Goal: Task Accomplishment & Management: Complete application form

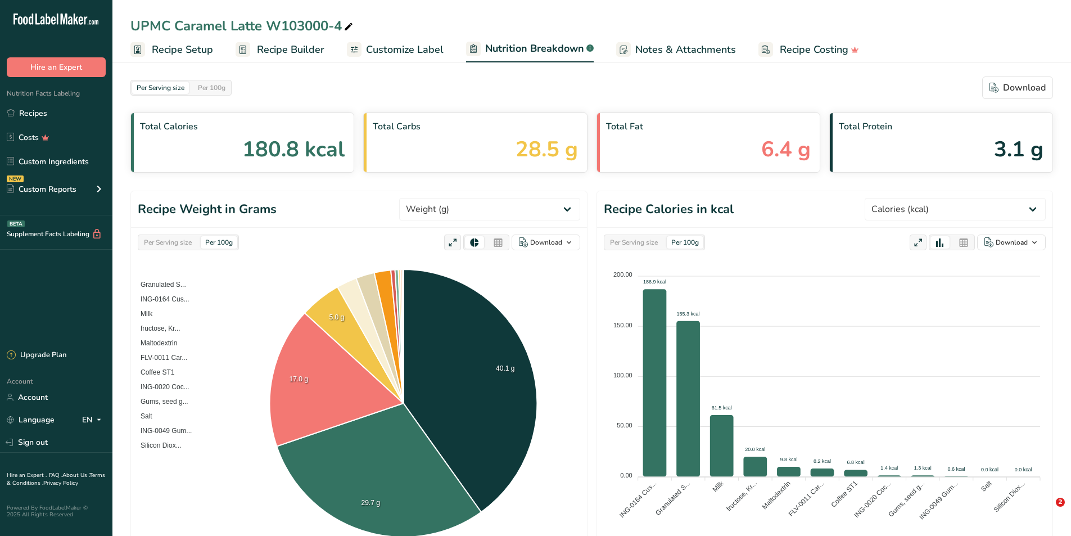
select select "Calories"
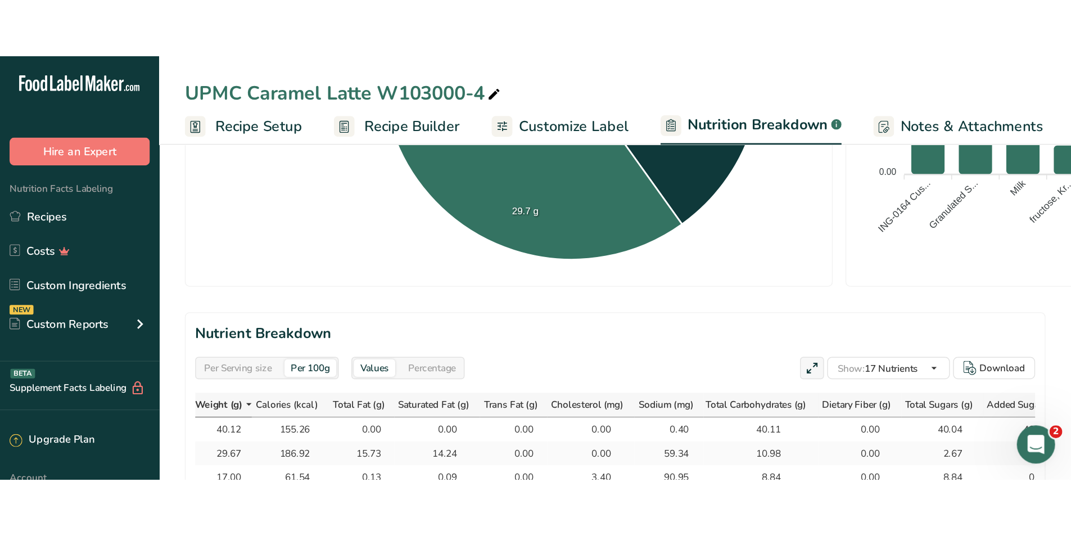
scroll to position [443, 0]
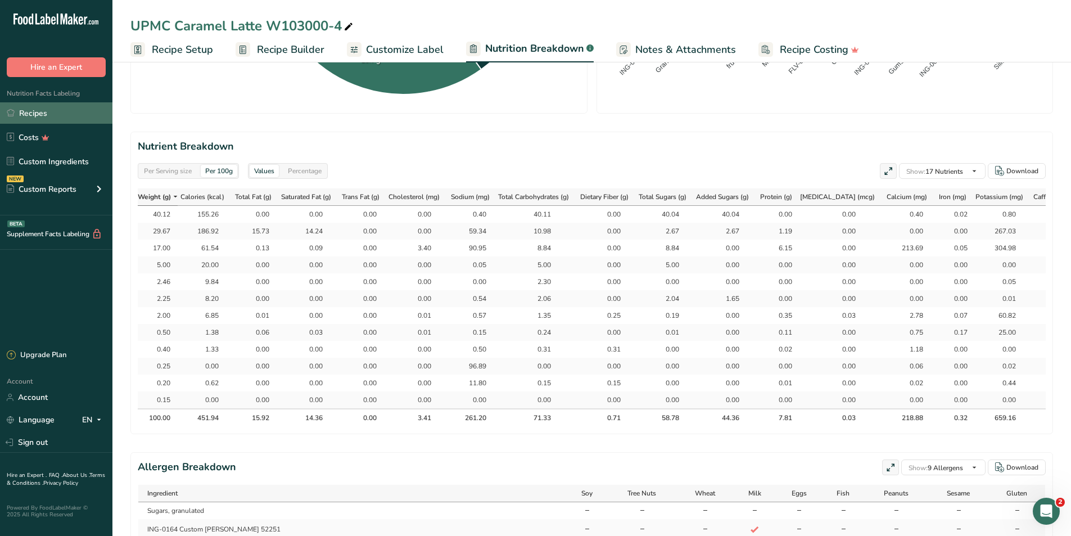
click at [33, 114] on link "Recipes" at bounding box center [56, 112] width 112 height 21
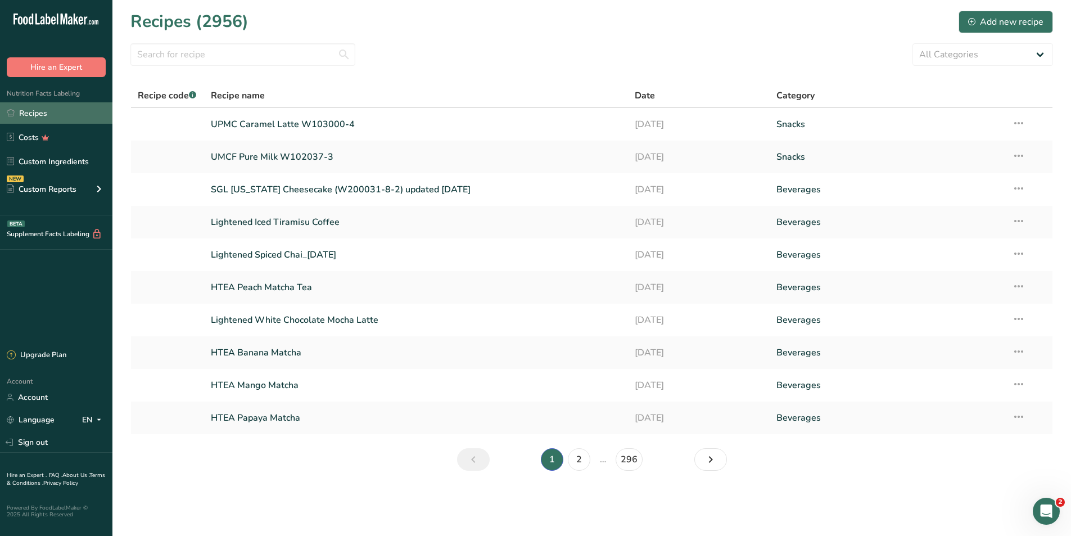
click at [42, 117] on link "Recipes" at bounding box center [56, 112] width 112 height 21
click at [977, 25] on div "Add new recipe" at bounding box center [1005, 21] width 75 height 13
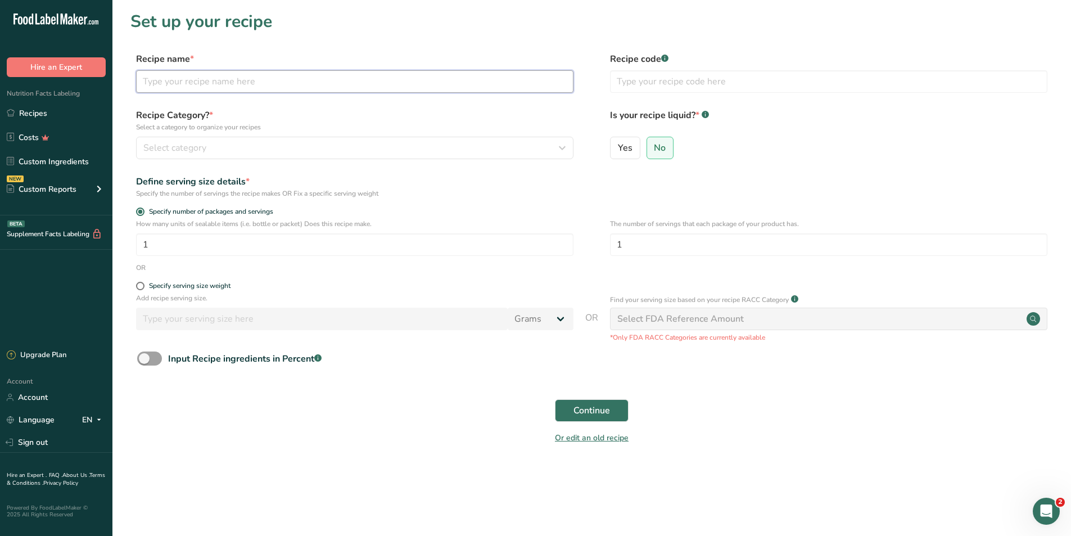
click at [336, 70] on input "text" at bounding box center [354, 81] width 437 height 22
type input "UPMC Coffee Latte W103003-4"
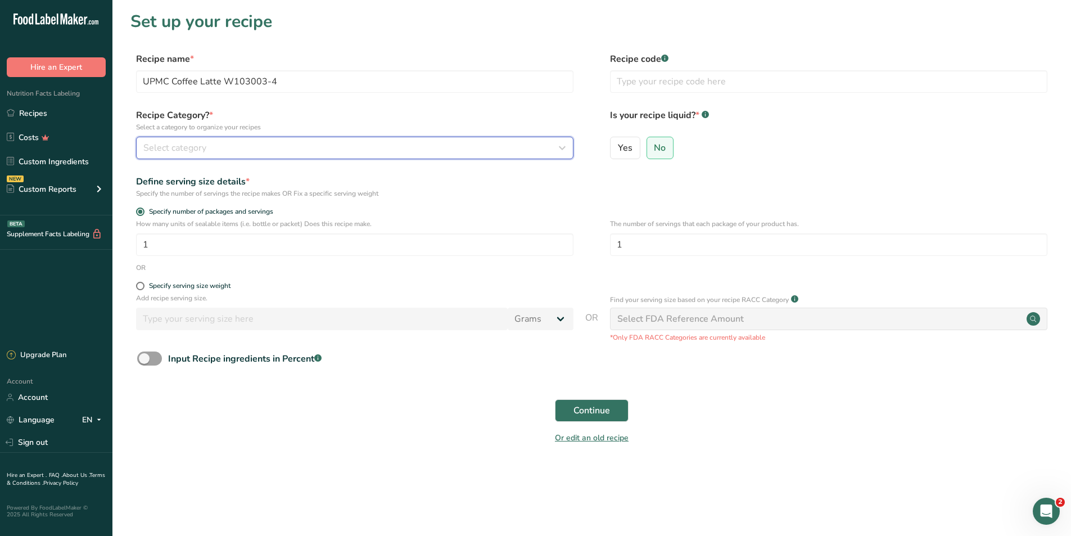
click at [166, 145] on span "Select category" at bounding box center [174, 147] width 63 height 13
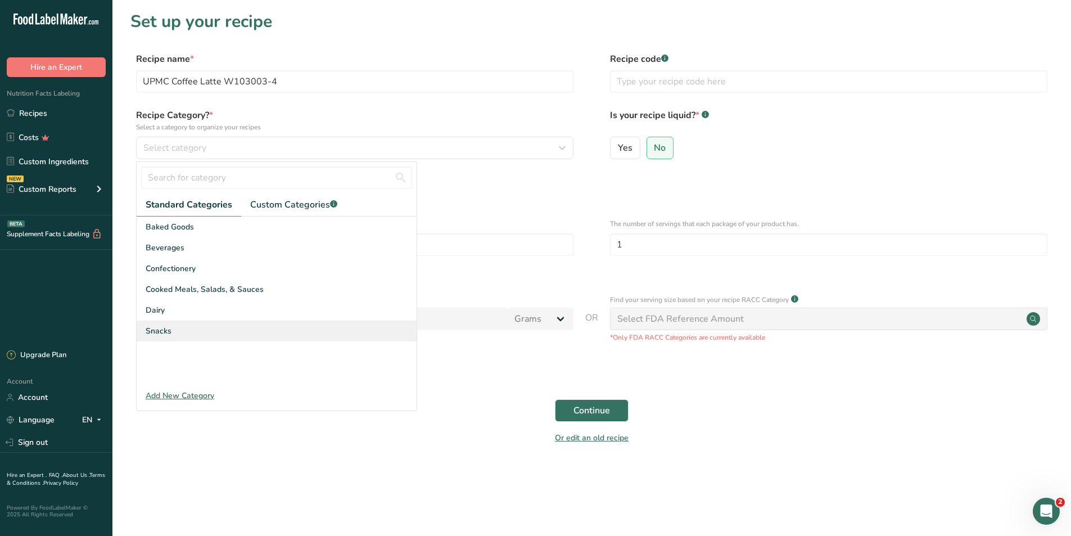
click at [158, 332] on span "Snacks" at bounding box center [159, 331] width 26 height 12
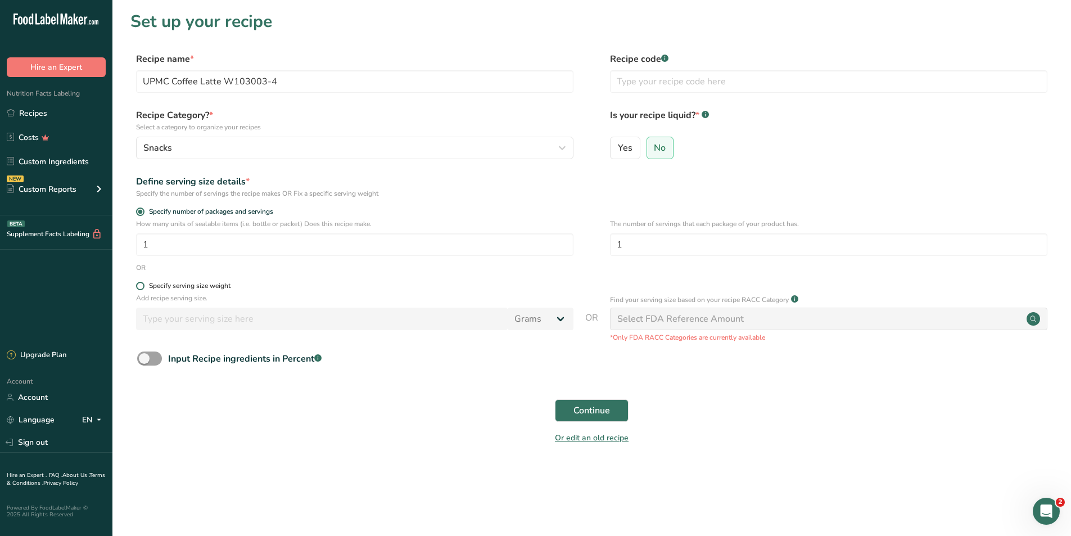
click at [142, 288] on span at bounding box center [140, 286] width 8 height 8
click at [142, 288] on input "Specify serving size weight" at bounding box center [139, 285] width 7 height 7
radio input "true"
radio input "false"
click at [160, 318] on input "number" at bounding box center [322, 319] width 372 height 22
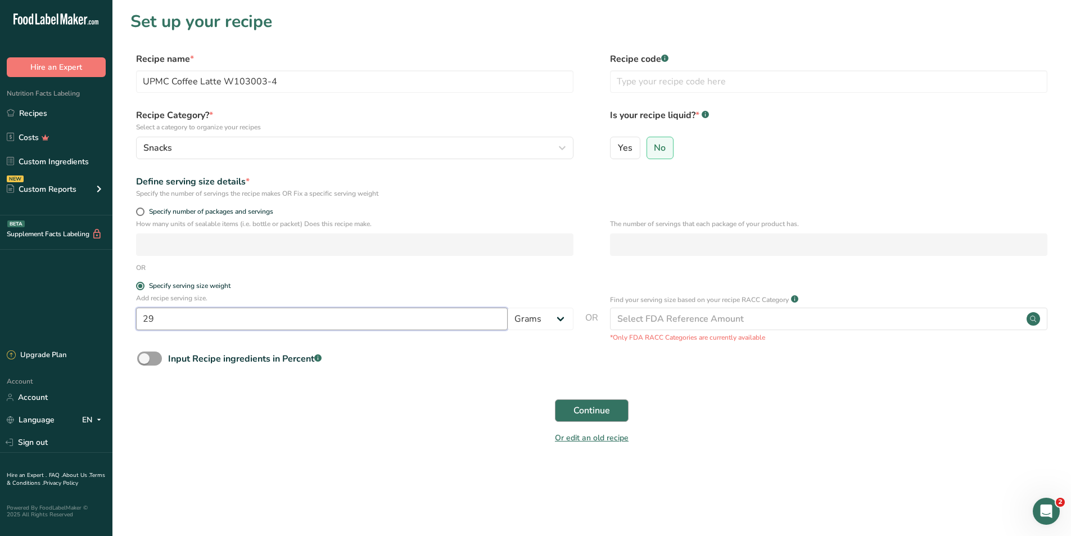
type input "29"
click at [593, 417] on button "Continue" at bounding box center [592, 410] width 74 height 22
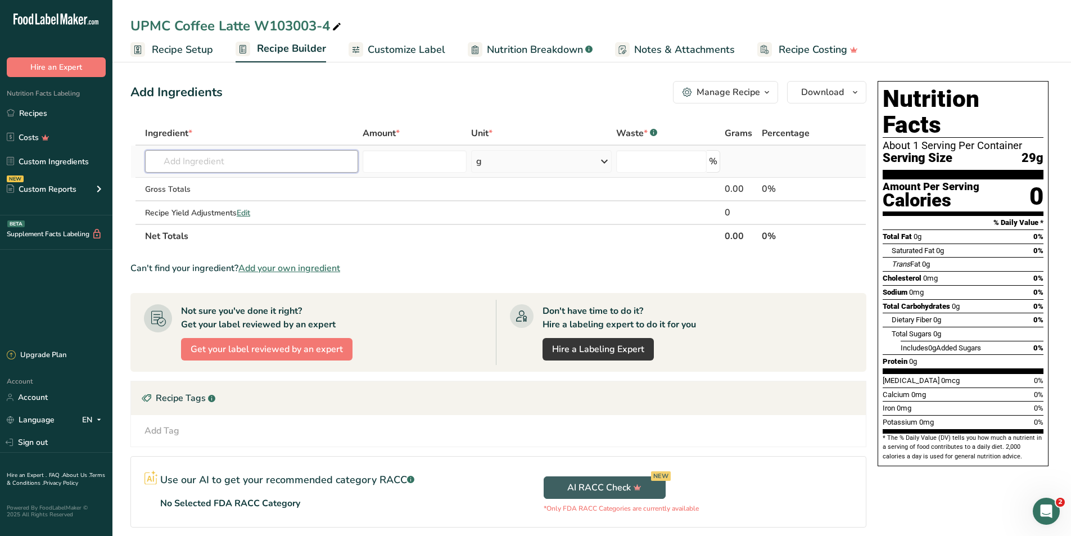
drag, startPoint x: 180, startPoint y: 163, endPoint x: 191, endPoint y: 162, distance: 10.2
click at [183, 162] on input "text" at bounding box center [251, 161] width 213 height 22
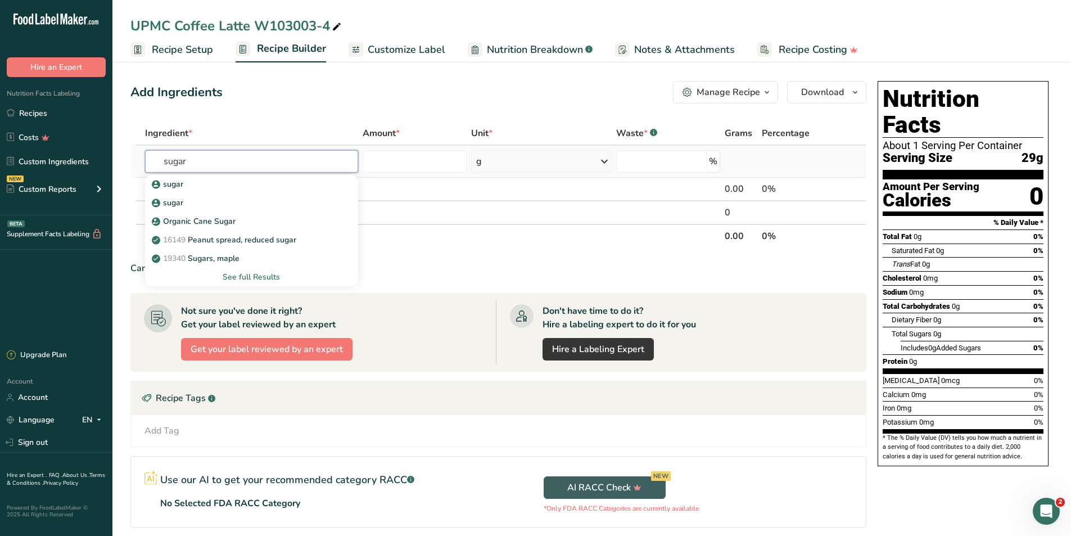
type input "sugar"
click at [269, 279] on div "See full Results" at bounding box center [251, 277] width 195 height 12
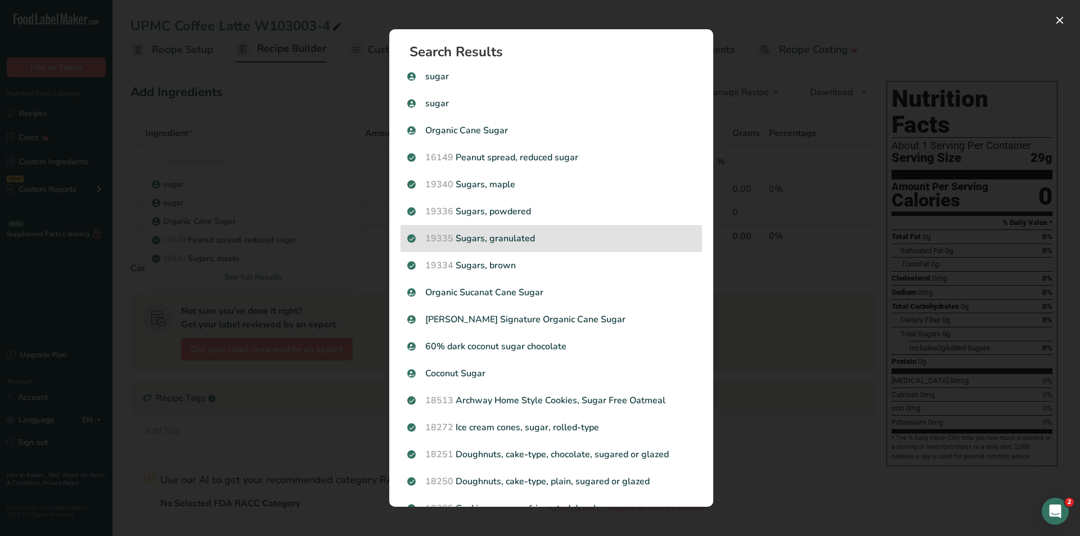
click at [462, 245] on div "19335 [GEOGRAPHIC_DATA], granulated" at bounding box center [550, 238] width 301 height 27
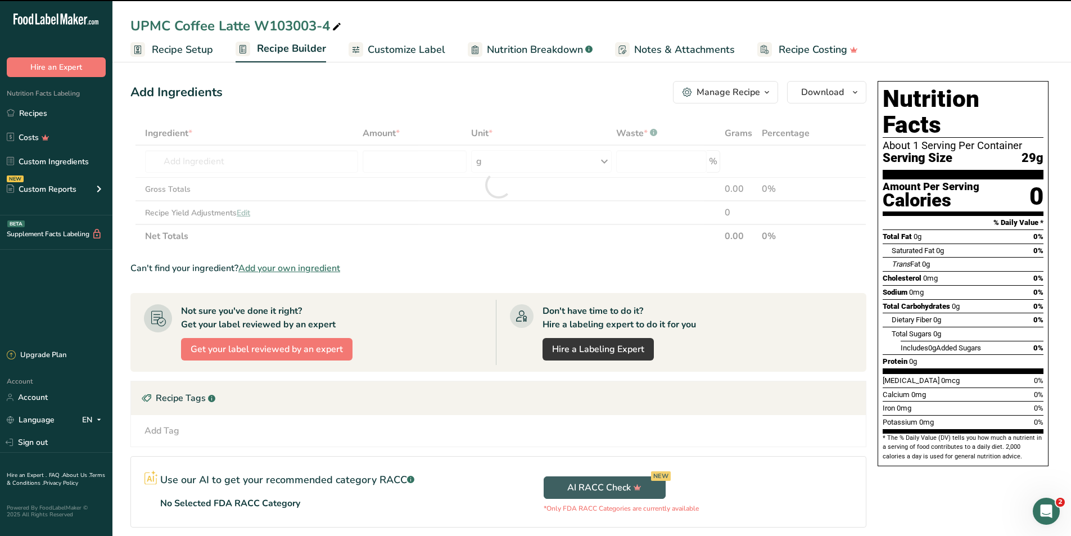
type input "0"
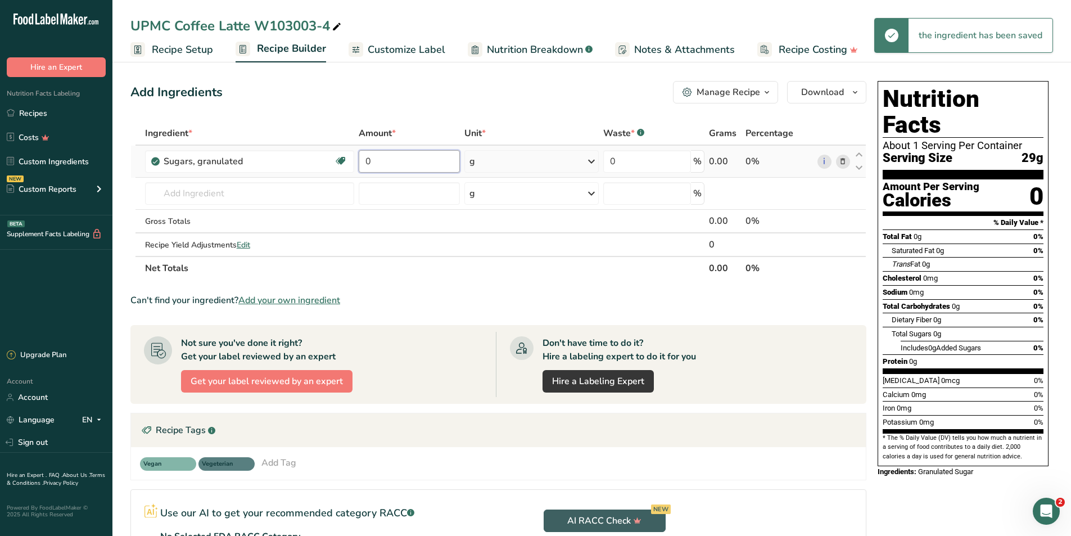
click at [383, 165] on input "0" at bounding box center [409, 161] width 101 height 22
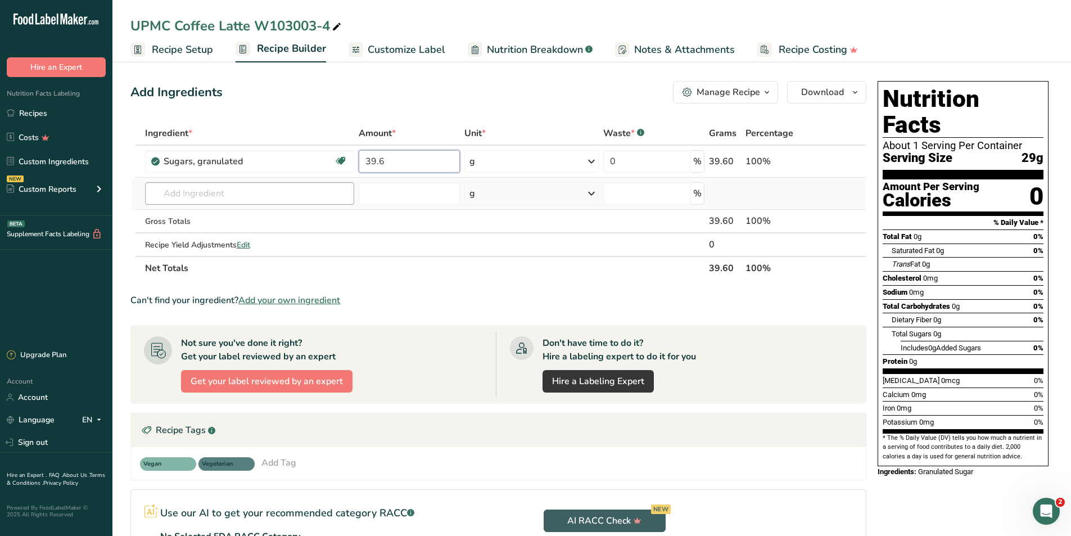
type input "39.6"
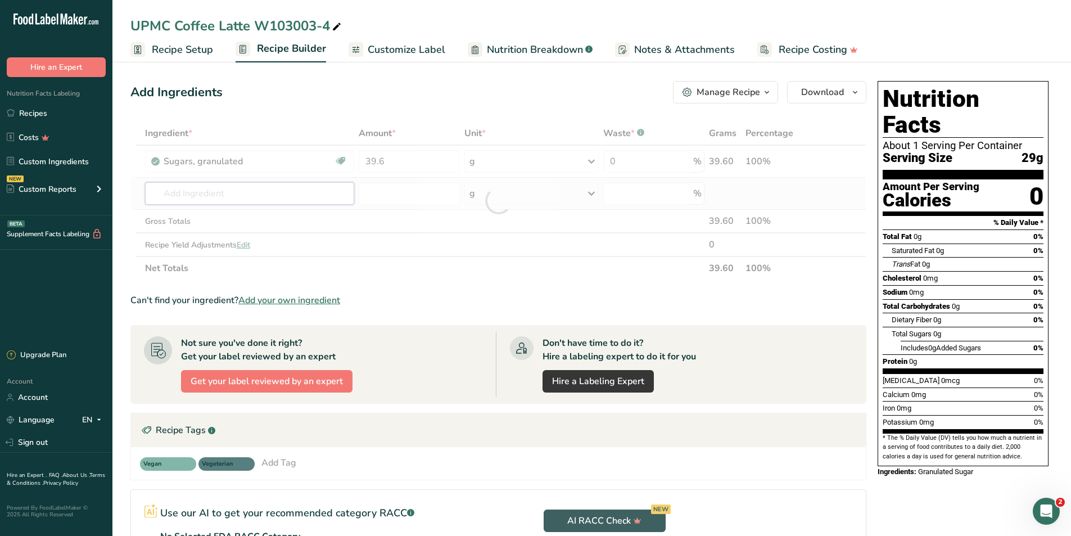
click at [262, 197] on div "Ingredient * Amount * Unit * Waste * .a-a{fill:#347362;}.b-a{fill:#fff;} Grams …" at bounding box center [498, 200] width 736 height 159
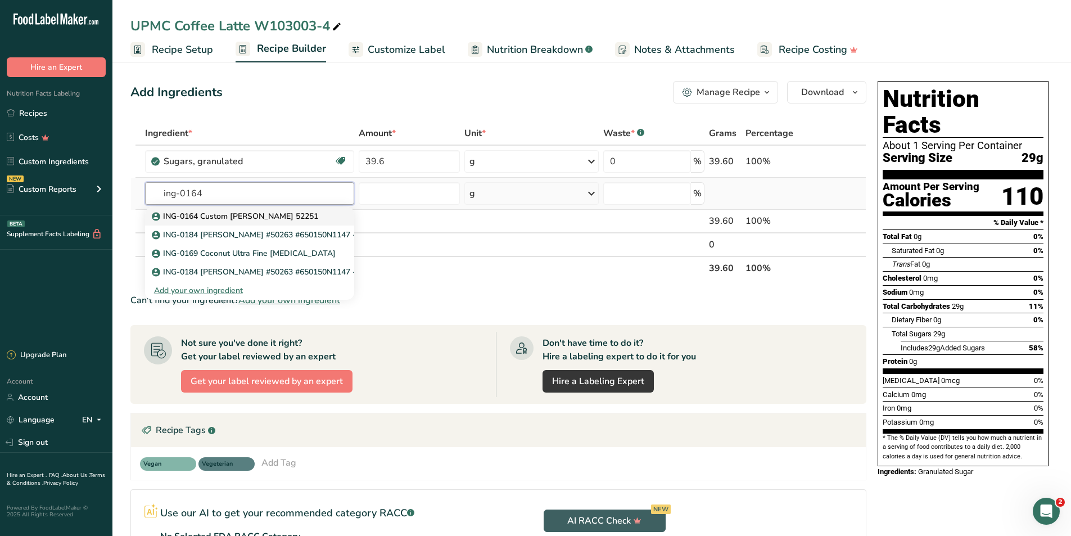
type input "ing-0164"
click at [258, 214] on p "ING-0164 Custom [PERSON_NAME] 52251" at bounding box center [236, 216] width 164 height 12
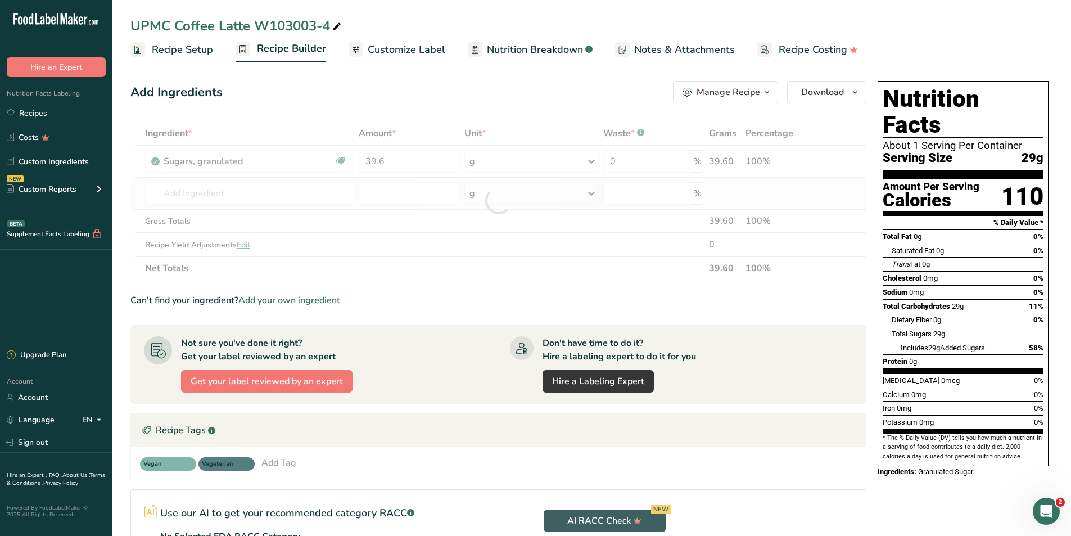
type input "ING-0164 Custom [PERSON_NAME] 52251"
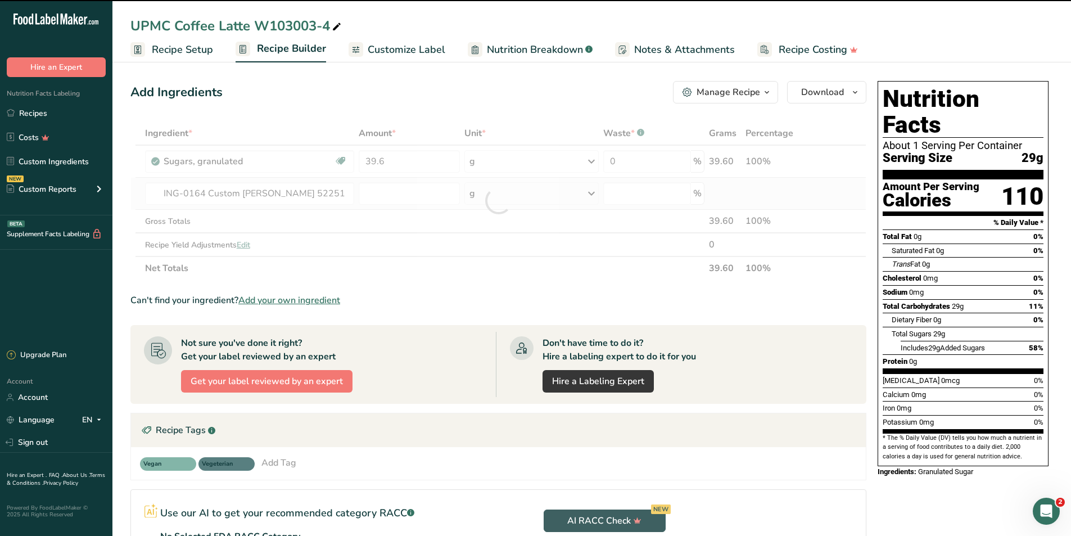
type input "0"
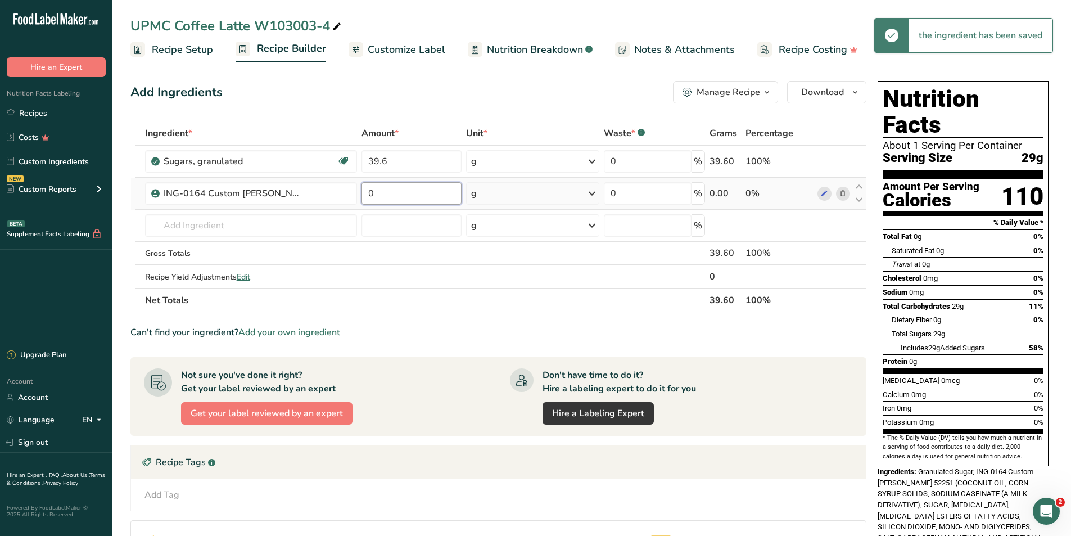
click at [386, 190] on input "0" at bounding box center [412, 193] width 101 height 22
type input "35.0"
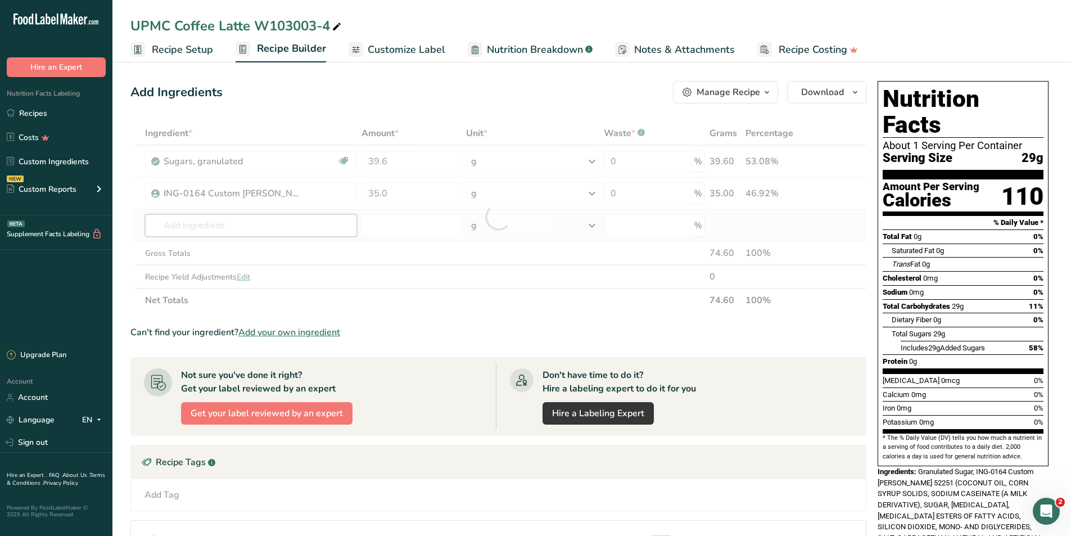
click at [279, 219] on div "Ingredient * Amount * Unit * Waste * .a-a{fill:#347362;}.b-a{fill:#fff;} Grams …" at bounding box center [498, 216] width 736 height 191
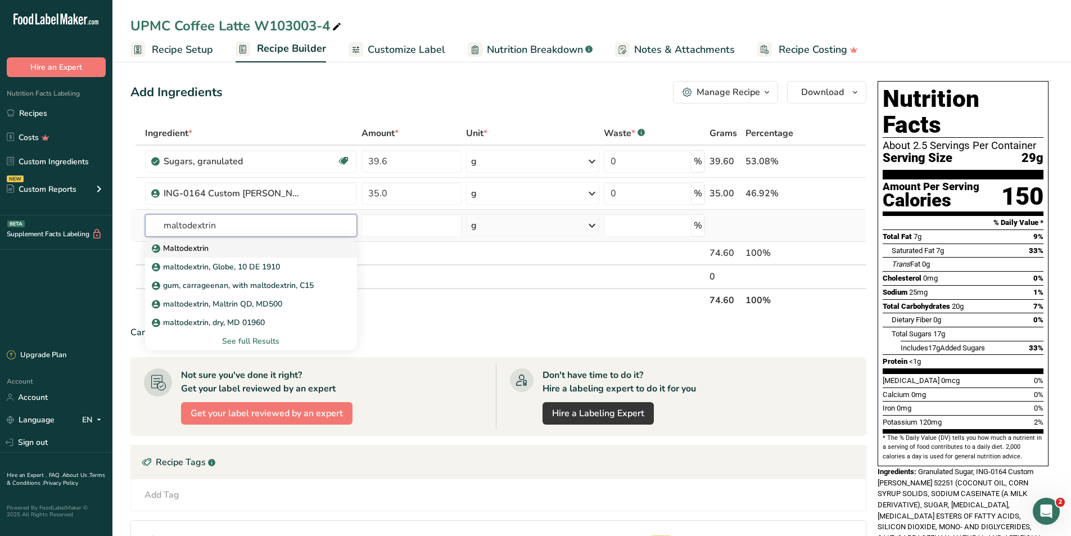
type input "maltodextrin"
click at [210, 252] on div "Maltodextrin" at bounding box center [242, 248] width 176 height 12
type input "Maltodextrin"
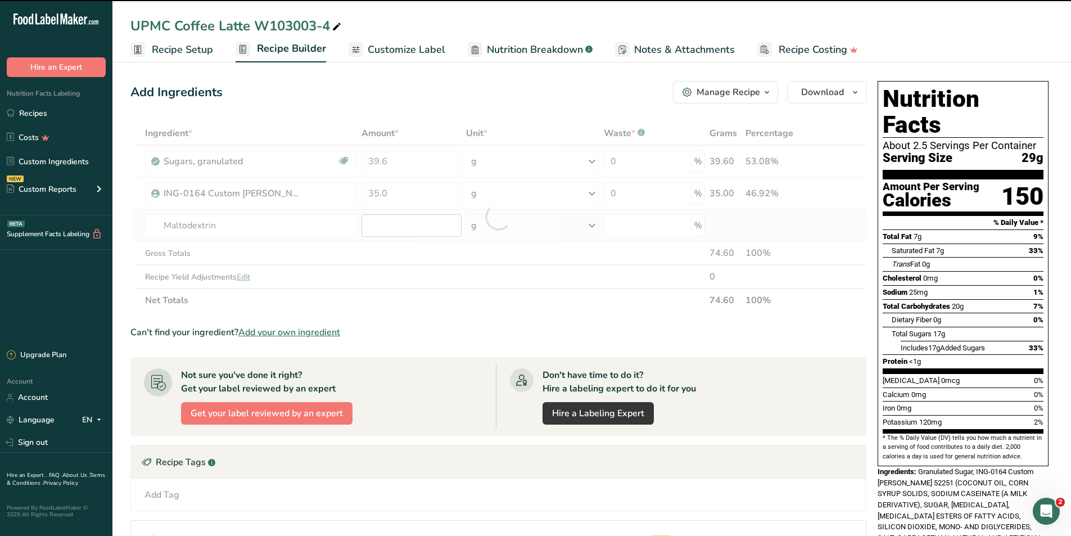
type input "0"
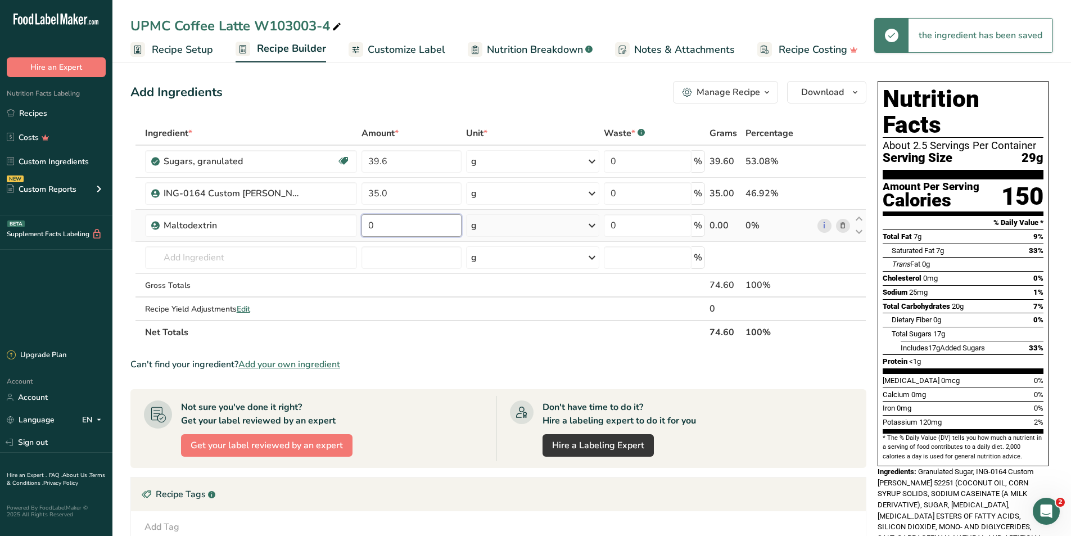
click at [397, 226] on input "0" at bounding box center [412, 225] width 101 height 22
type input "8.247"
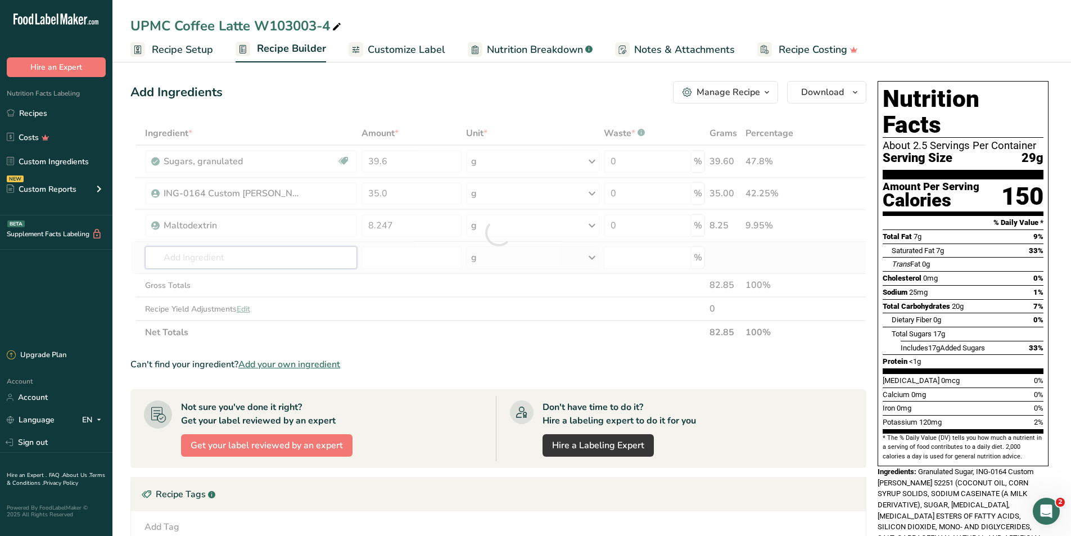
click at [282, 254] on div "Ingredient * Amount * Unit * Waste * .a-a{fill:#347362;}.b-a{fill:#fff;} Grams …" at bounding box center [498, 232] width 736 height 223
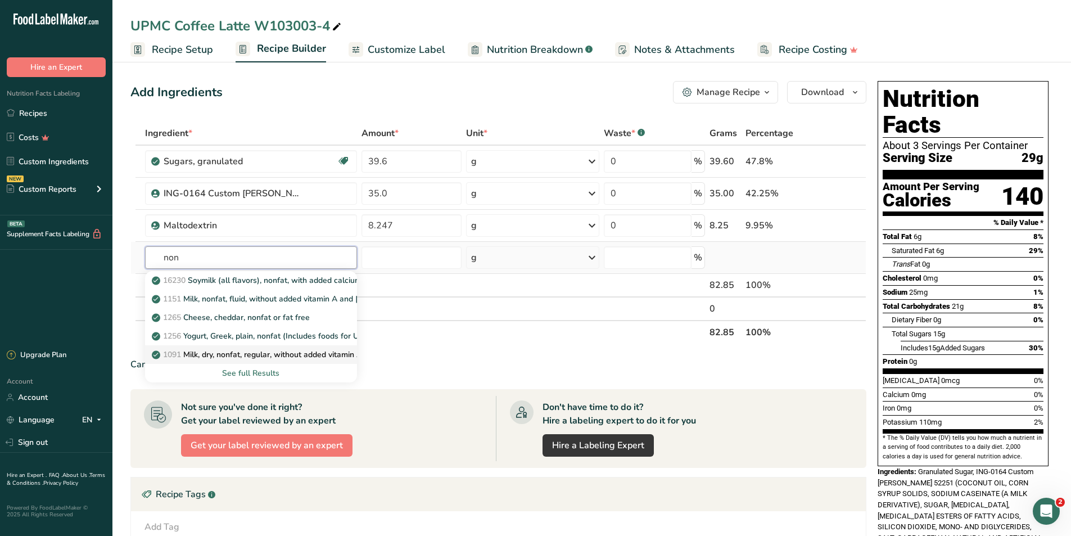
type input "non"
click at [227, 349] on p "1091 Milk, dry, nonfat, regular, without added vitamin A and [MEDICAL_DATA]" at bounding box center [300, 355] width 292 height 12
type input "Milk, dry, nonfat, regular, without added vitamin A and [MEDICAL_DATA]"
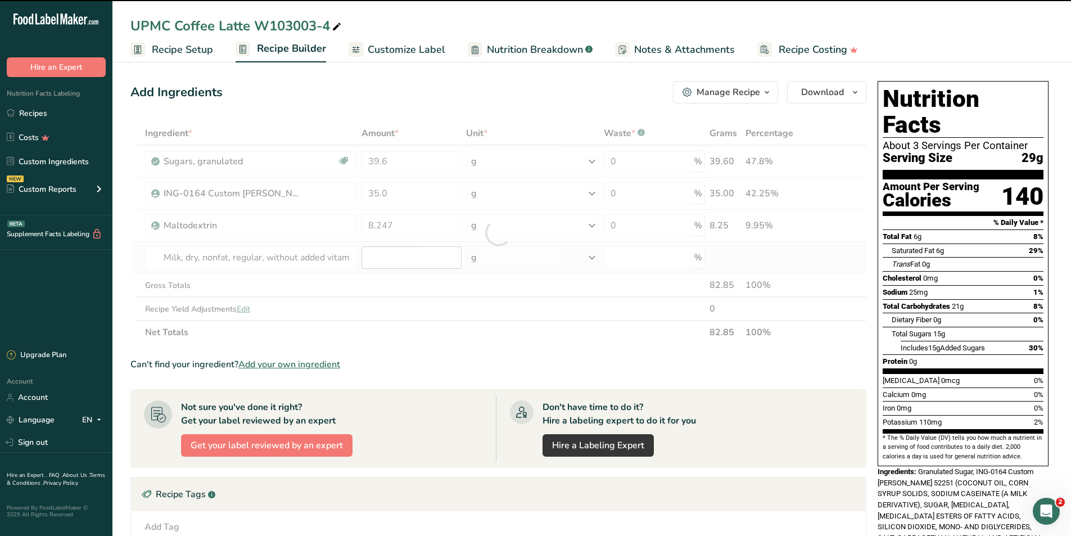
type input "0"
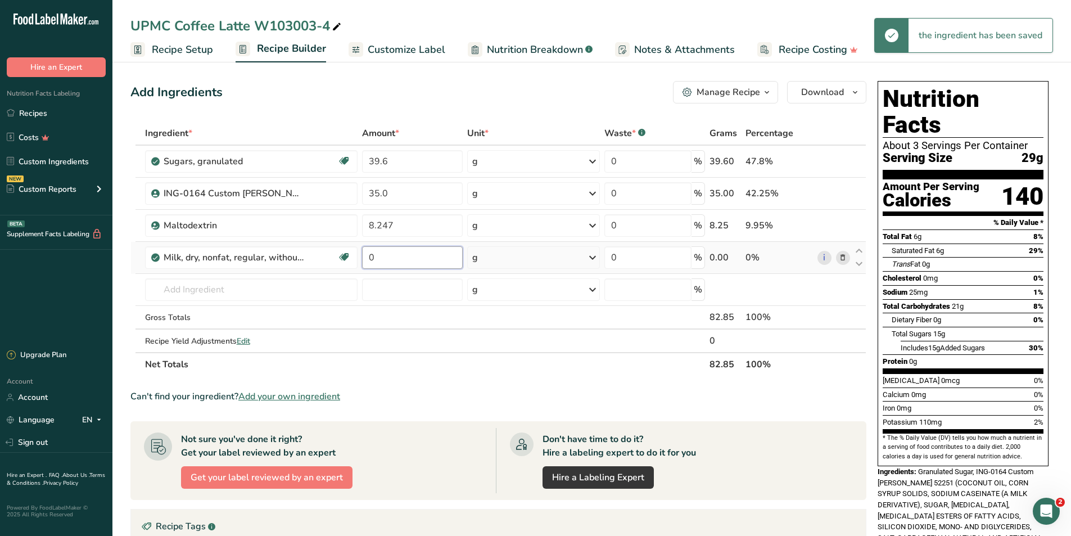
click at [401, 263] on input "0" at bounding box center [412, 257] width 100 height 22
type input "7.0"
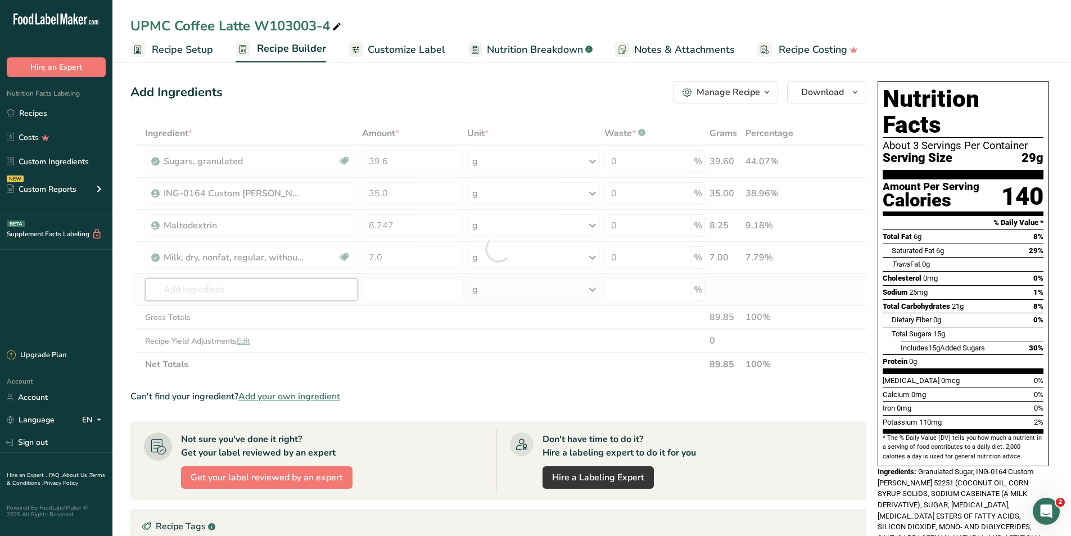
click at [234, 289] on div "Ingredient * Amount * Unit * Waste * .a-a{fill:#347362;}.b-a{fill:#fff;} Grams …" at bounding box center [498, 248] width 736 height 255
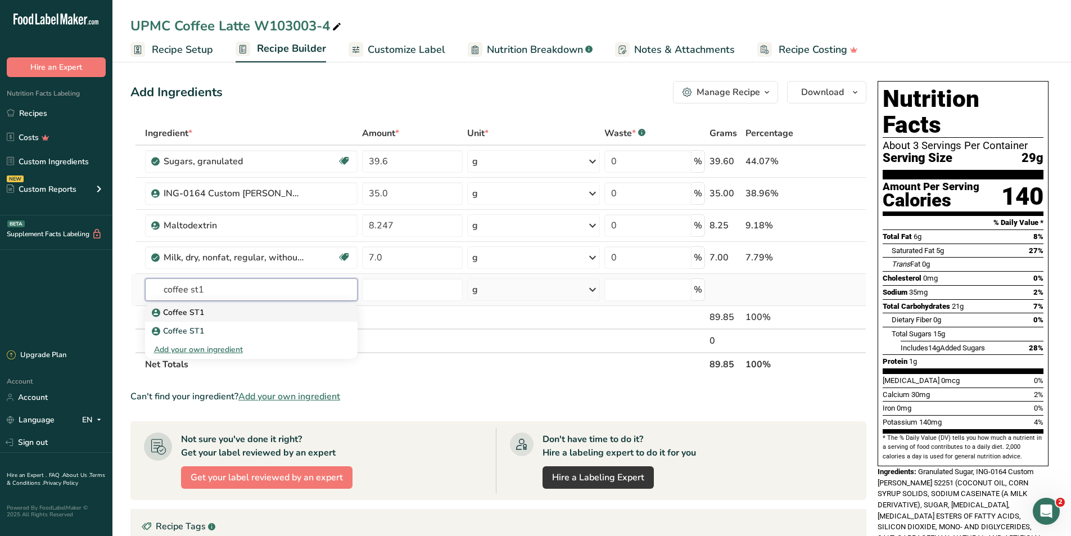
type input "coffee st1"
click at [211, 318] on div "Coffee ST1" at bounding box center [242, 312] width 177 height 12
type input "Coffee ST1"
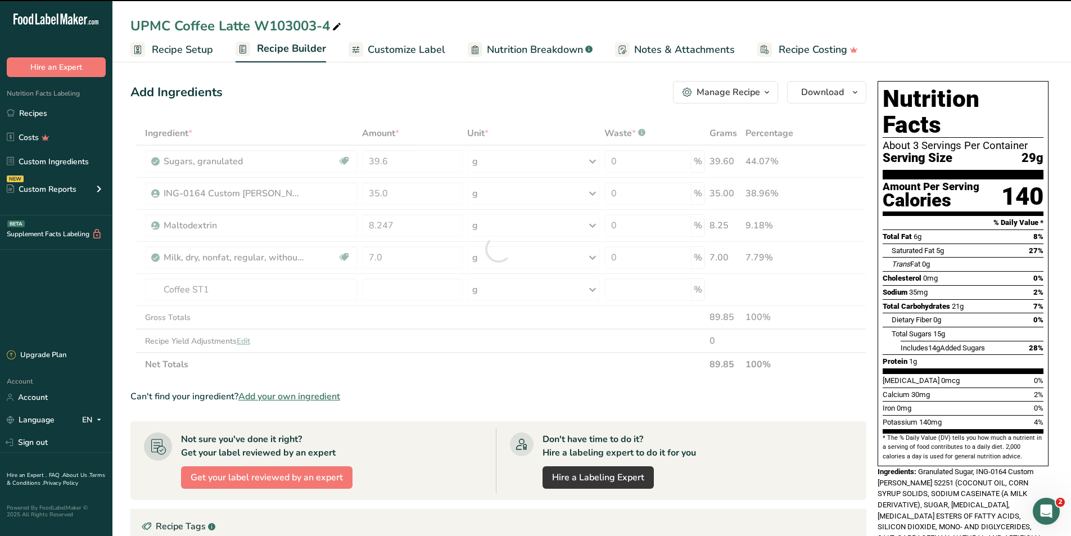
type input "0"
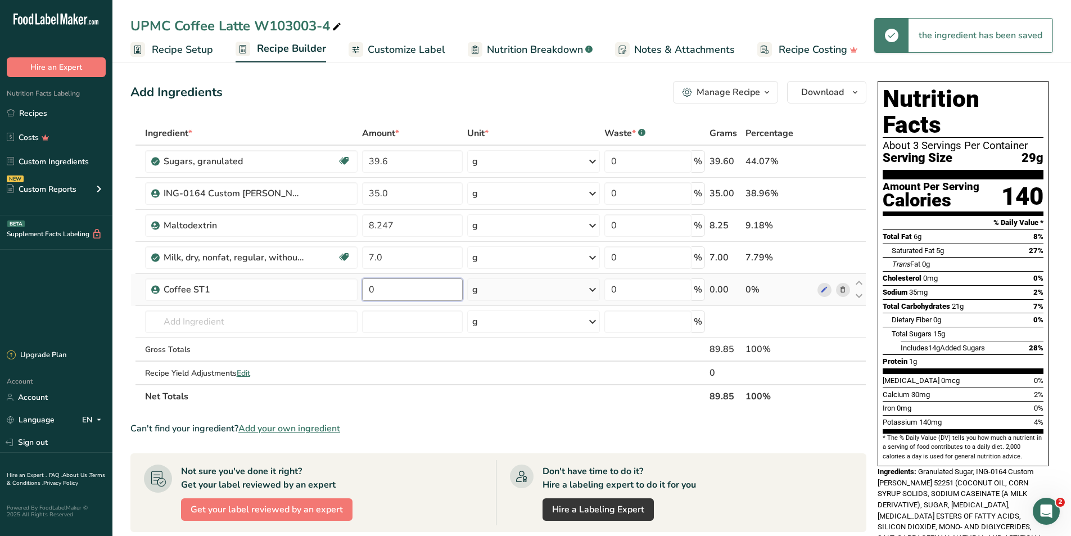
click at [393, 290] on input "0" at bounding box center [412, 289] width 100 height 22
type input "6.75"
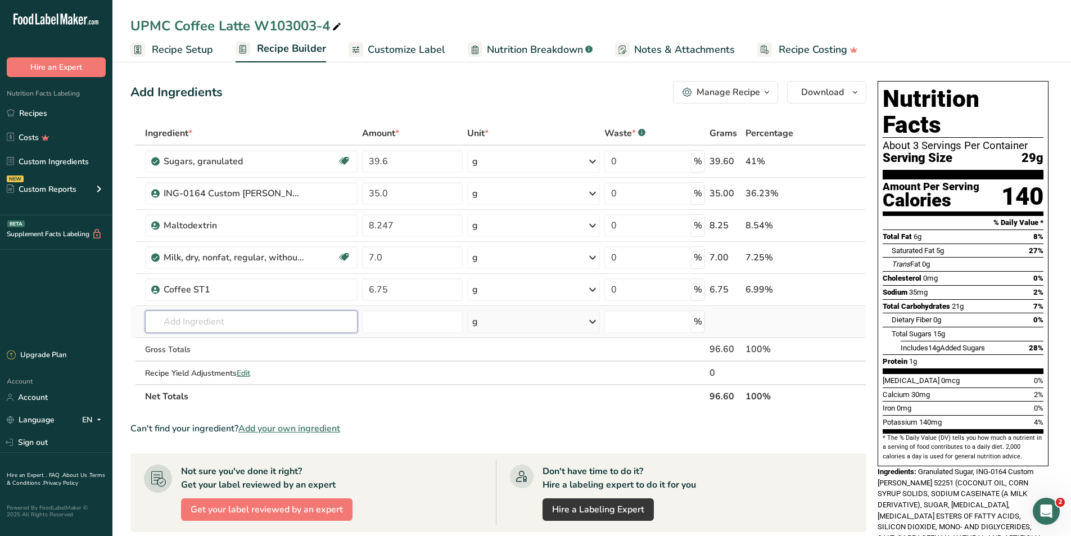
click at [284, 320] on div "Ingredient * Amount * Unit * Waste * .a-a{fill:#347362;}.b-a{fill:#fff;} Grams …" at bounding box center [498, 264] width 736 height 287
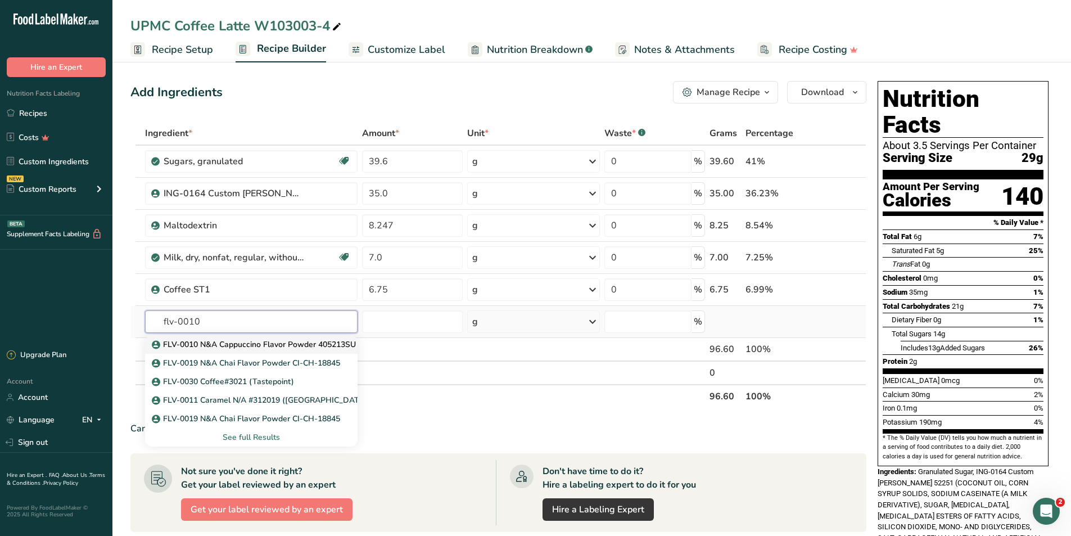
type input "flv-0010"
click at [279, 344] on p "FLV-0010 N&A Cappuccino Flavor Powder 405213SU" at bounding box center [255, 344] width 202 height 12
type input "FLV-0010 N&A Cappuccino Flavor Powder 405213SU"
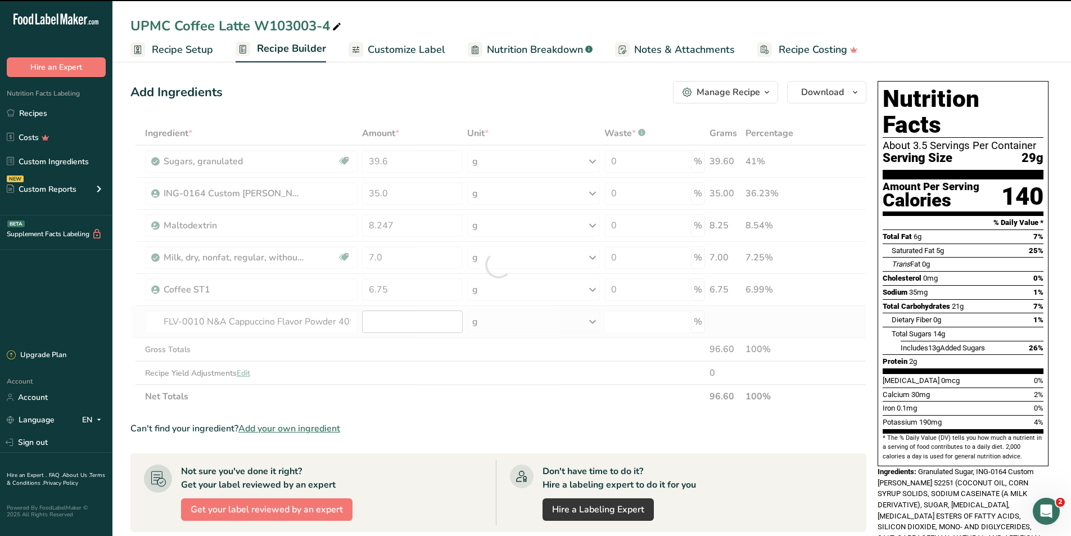
type input "0"
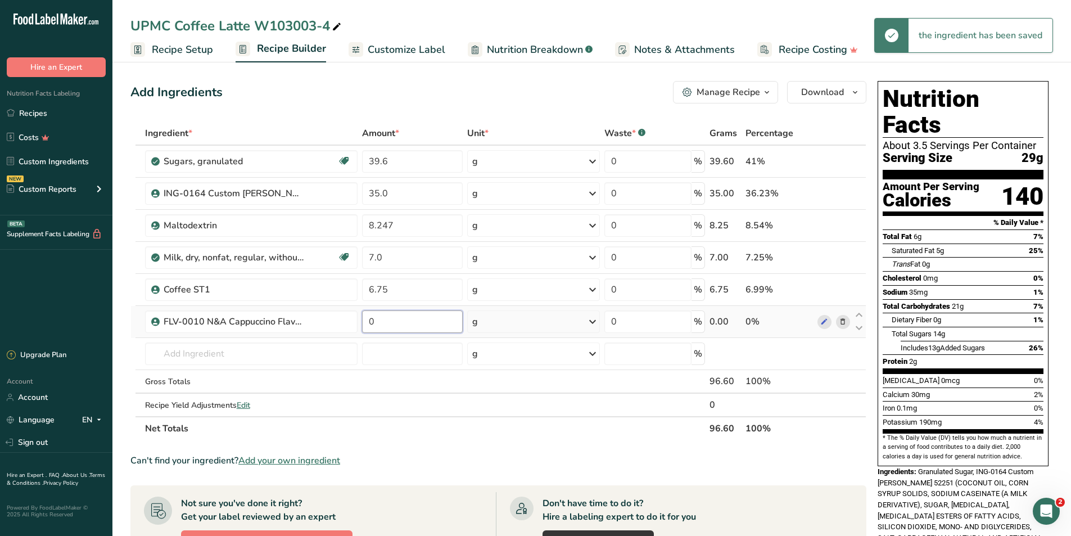
click at [396, 322] on input "0" at bounding box center [412, 321] width 100 height 22
type input "1.0"
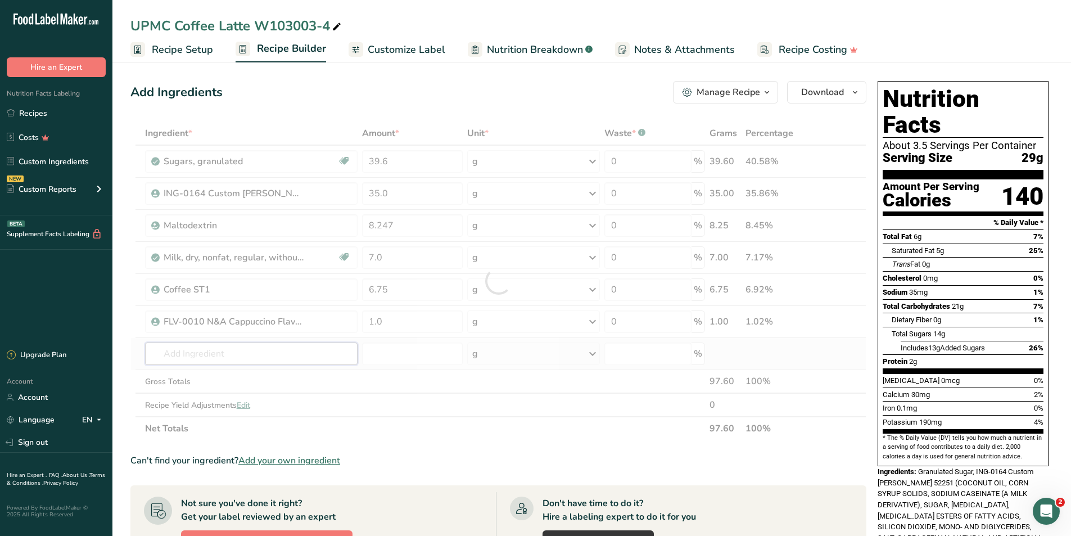
click at [250, 353] on div "Ingredient * Amount * Unit * Waste * .a-a{fill:#347362;}.b-a{fill:#fff;} Grams …" at bounding box center [498, 280] width 736 height 319
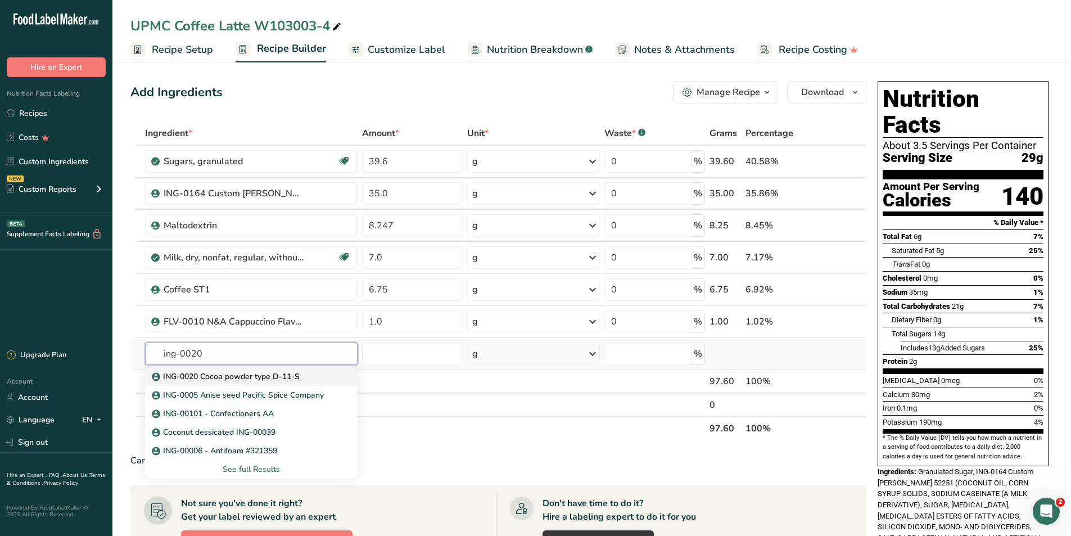
type input "ing-0020"
click at [231, 375] on p "ING-0020 Cocoa powder type D-11-S" at bounding box center [227, 377] width 146 height 12
type input "ING-0020 Cocoa powder type D-11-S"
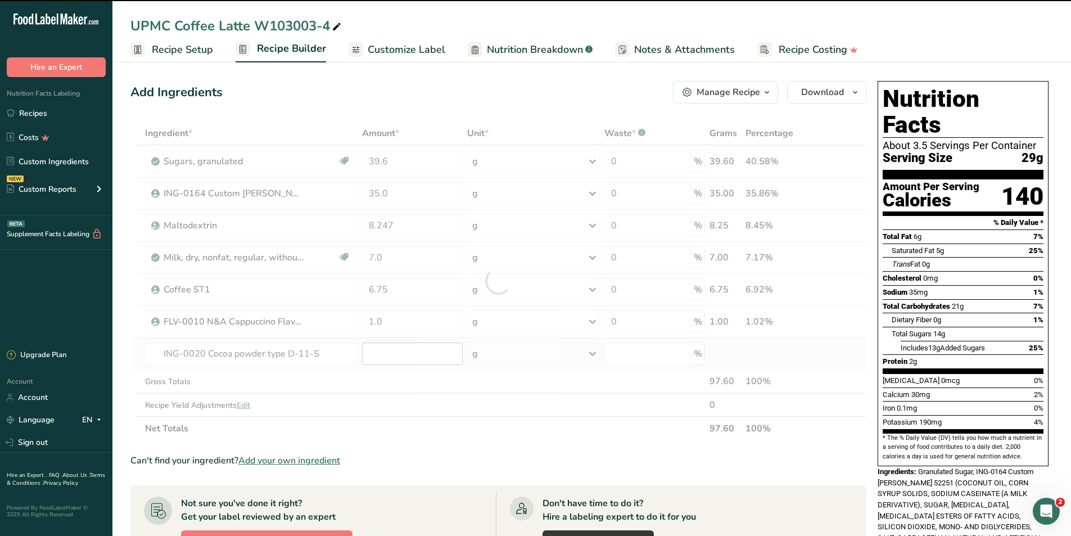
type input "0"
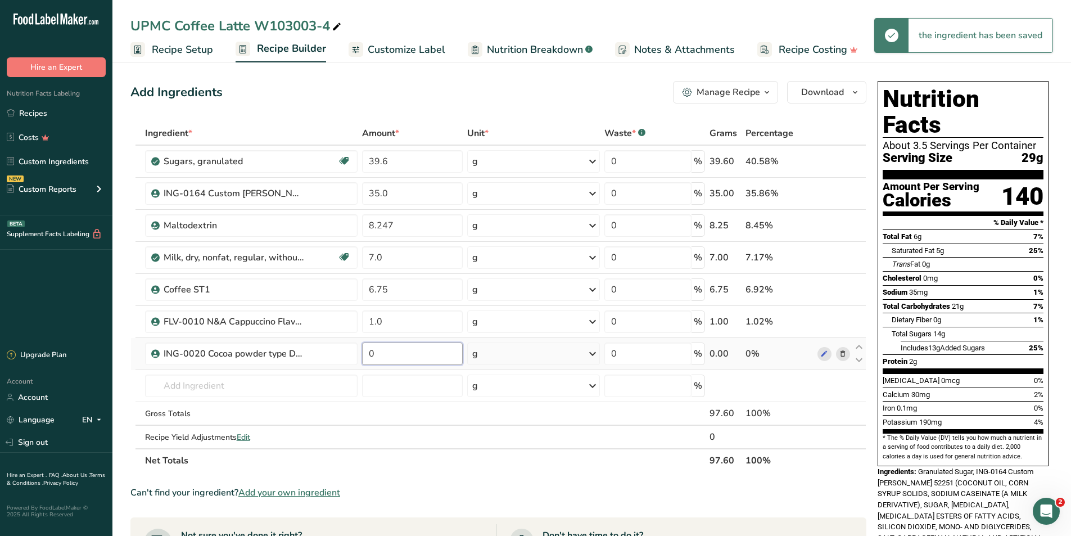
click at [407, 363] on input "0" at bounding box center [412, 353] width 100 height 22
type input "0.9"
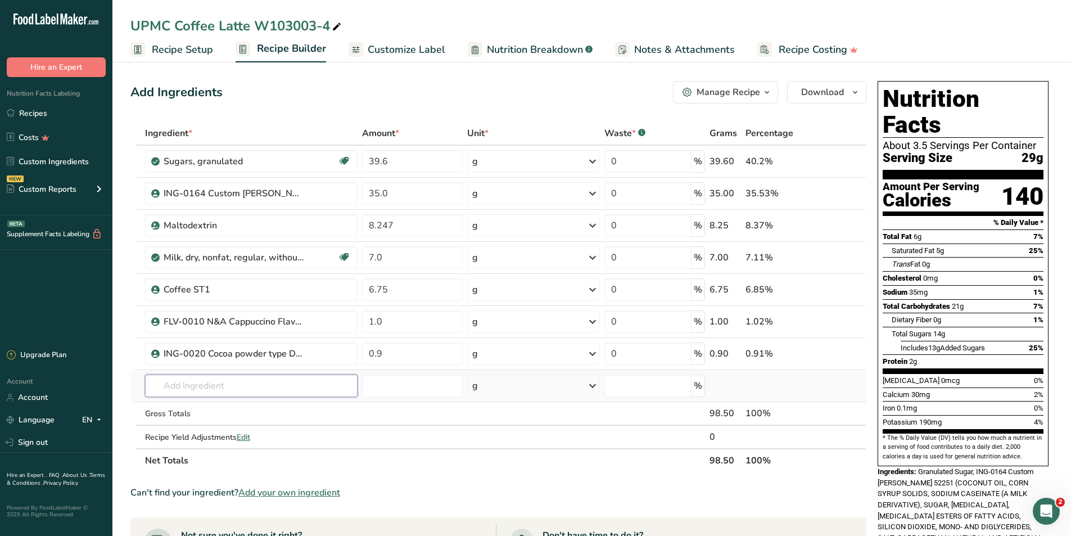
click at [229, 384] on div "Ingredient * Amount * Unit * Waste * .a-a{fill:#347362;}.b-a{fill:#fff;} Grams …" at bounding box center [498, 296] width 736 height 351
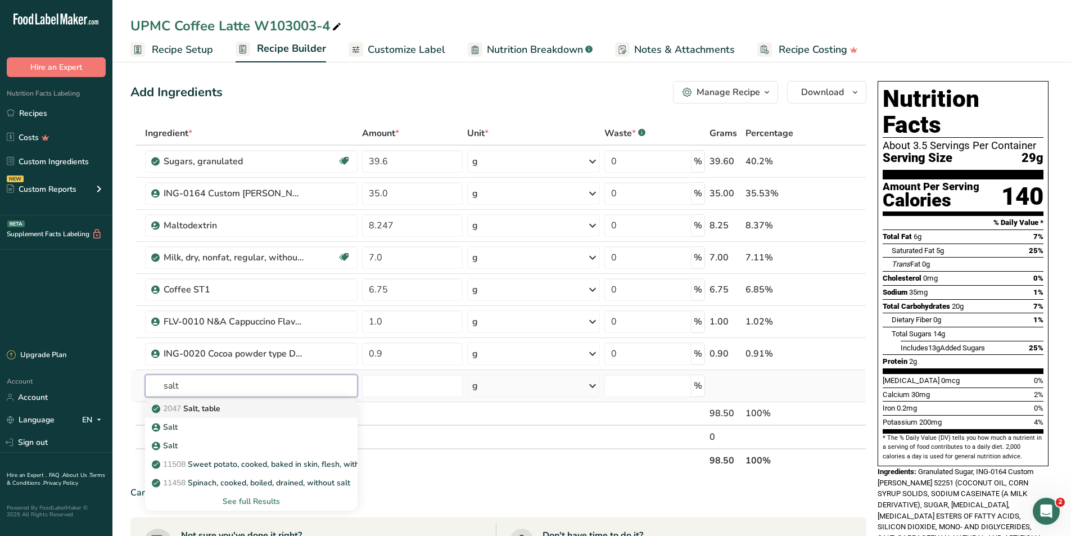
type input "salt"
click at [204, 414] on link "2047 Salt, table" at bounding box center [251, 408] width 213 height 19
type input "Salt, table"
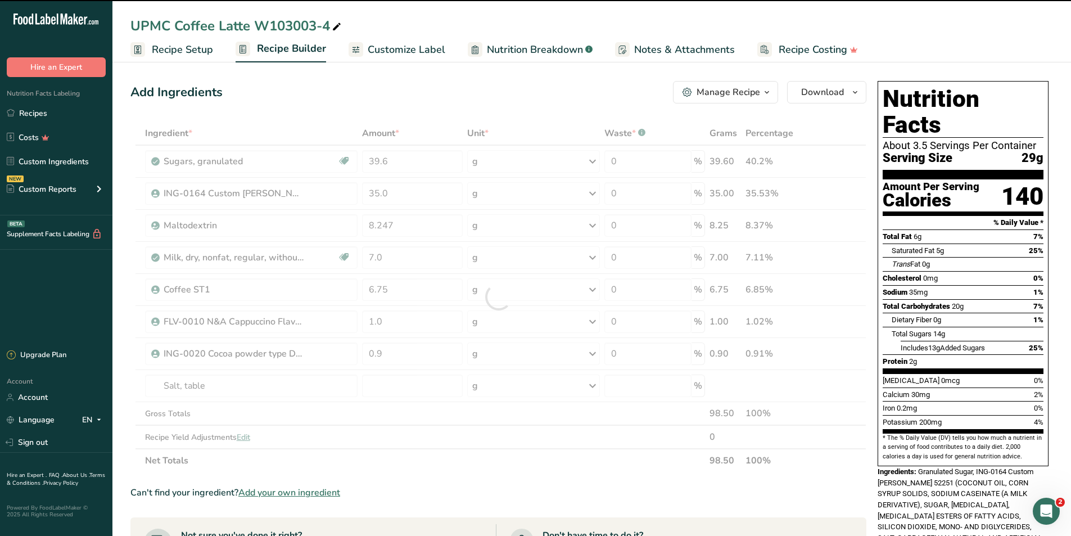
type input "0"
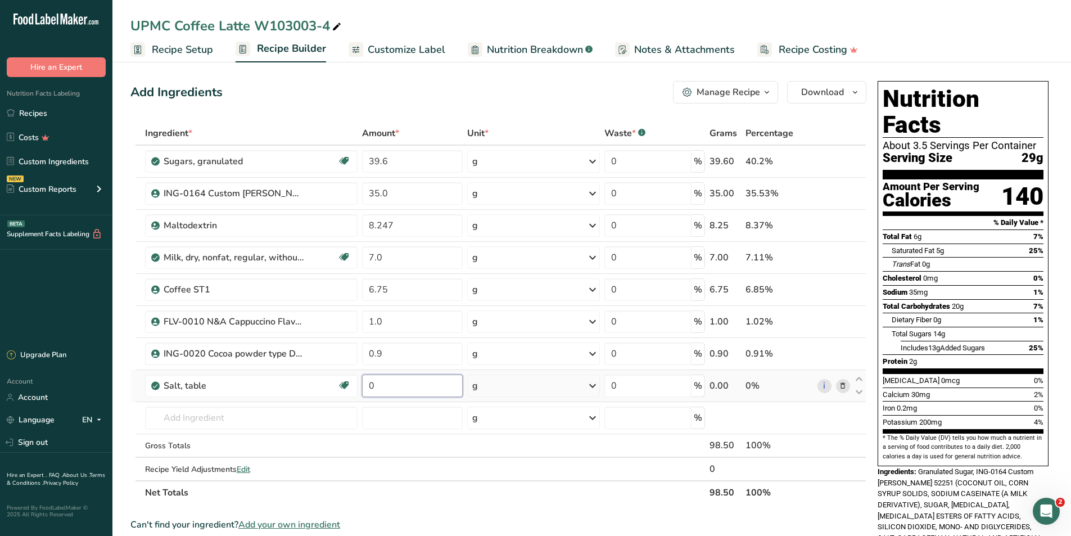
click at [398, 384] on input "0" at bounding box center [412, 385] width 100 height 22
type input "0.4"
click at [244, 427] on div "Ingredient * Amount * Unit * Waste * .a-a{fill:#347362;}.b-a{fill:#fff;} Grams …" at bounding box center [498, 312] width 736 height 383
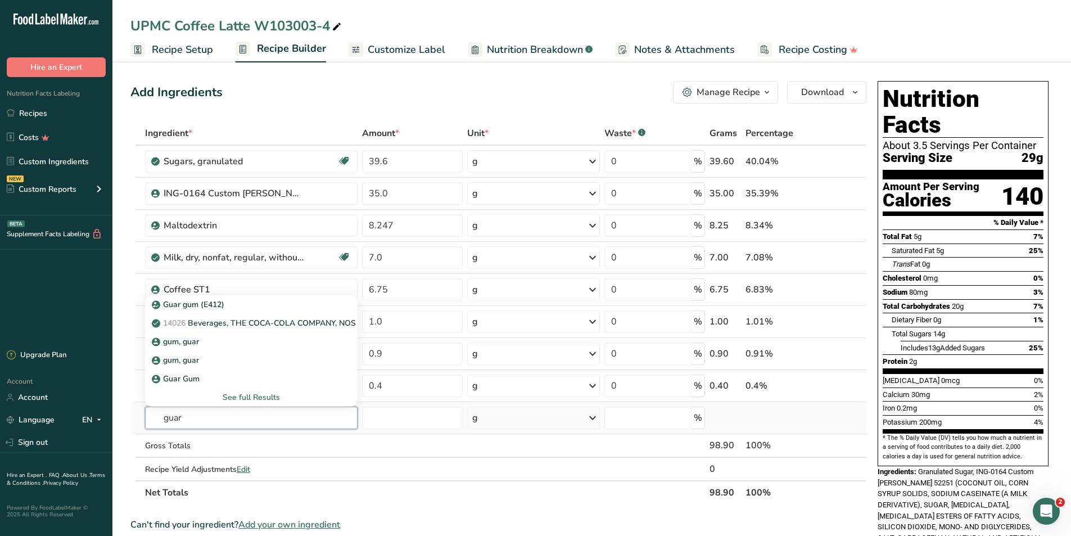
type input "guar"
click at [249, 396] on div "See full Results" at bounding box center [251, 397] width 195 height 12
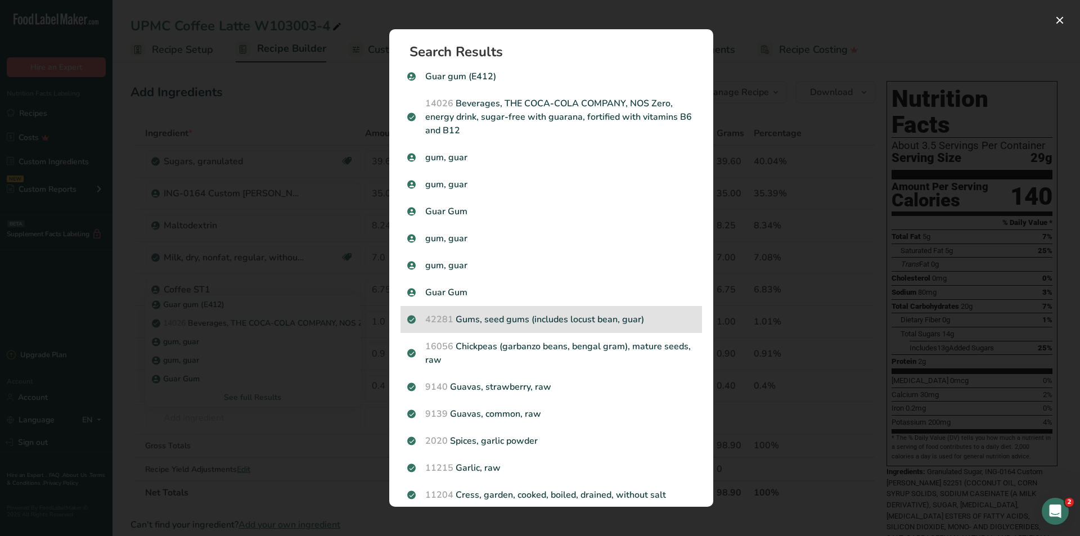
click at [499, 324] on p "42281 Gums, seed gums (includes locust bean, guar)" at bounding box center [551, 319] width 288 height 13
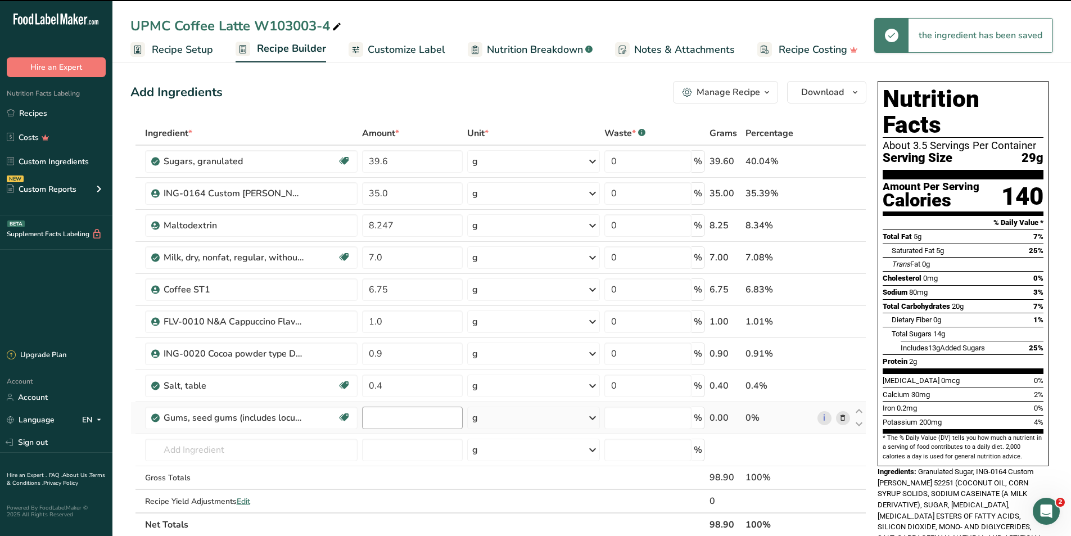
type input "0"
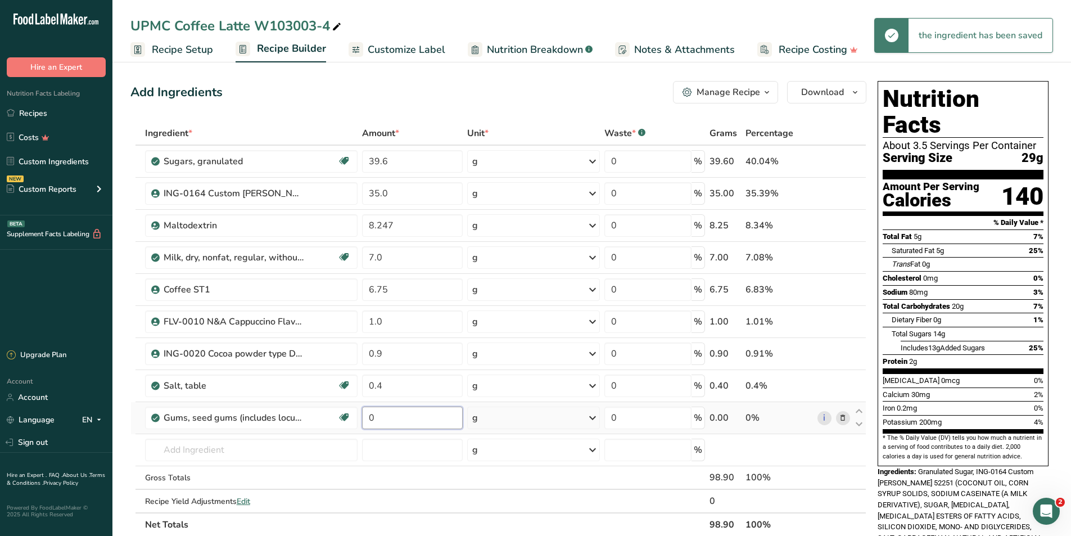
click at [382, 418] on input "0" at bounding box center [412, 418] width 100 height 22
type input "0.4"
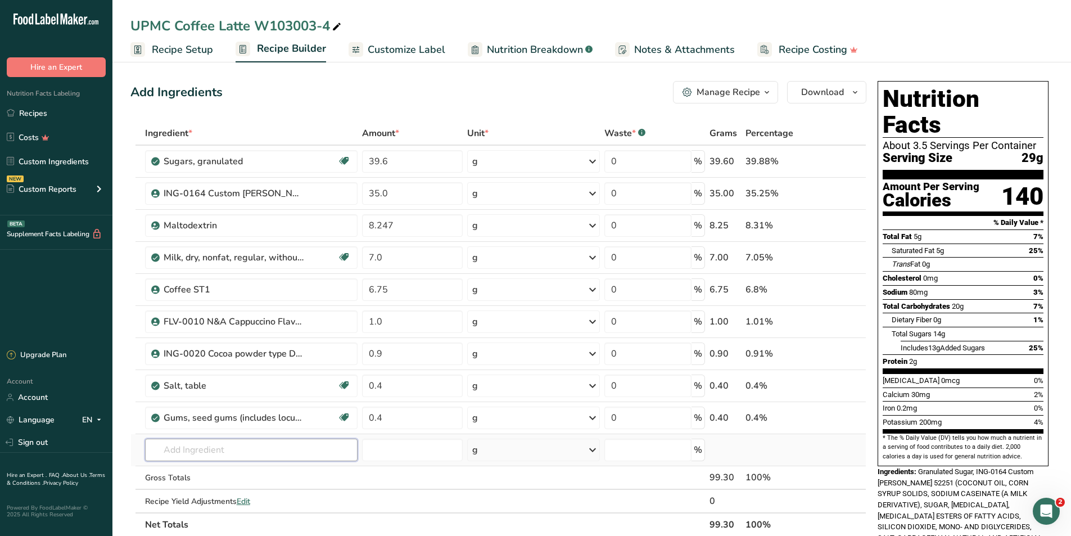
click at [292, 450] on div "Ingredient * Amount * Unit * Waste * .a-a{fill:#347362;}.b-a{fill:#fff;} Grams …" at bounding box center [498, 328] width 736 height 415
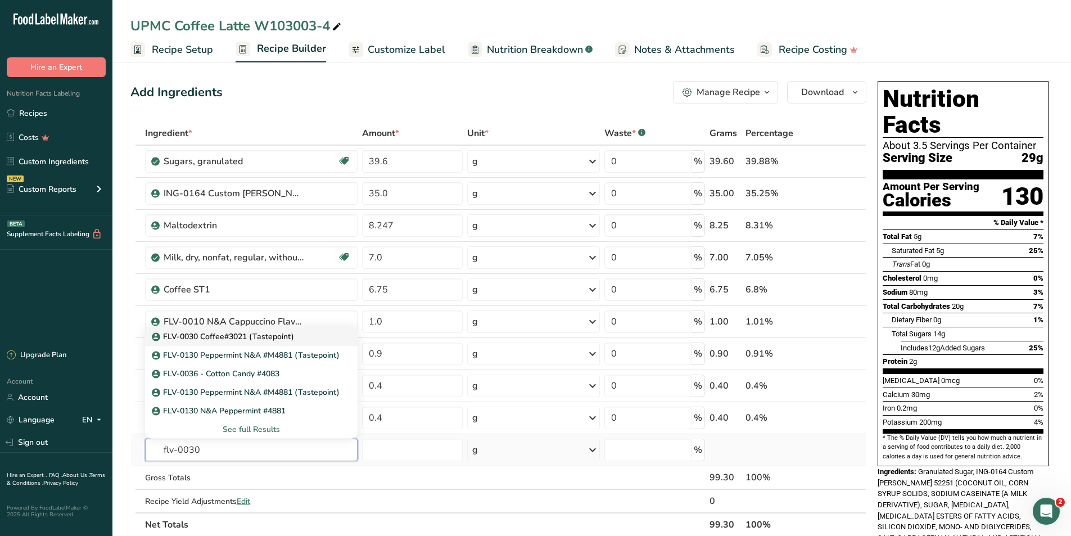
type input "flv-0030"
click at [250, 343] on link "FLV-0030 Coffee#3021 (Tastepoint)" at bounding box center [251, 336] width 213 height 19
type input "FLV-0030 Coffee#3021 (Tastepoint)"
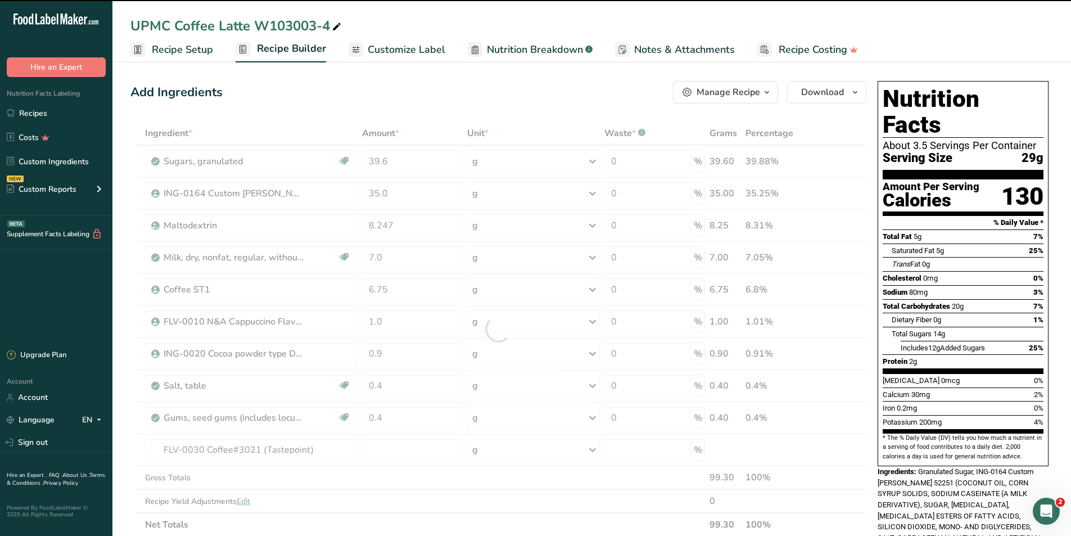
type input "0"
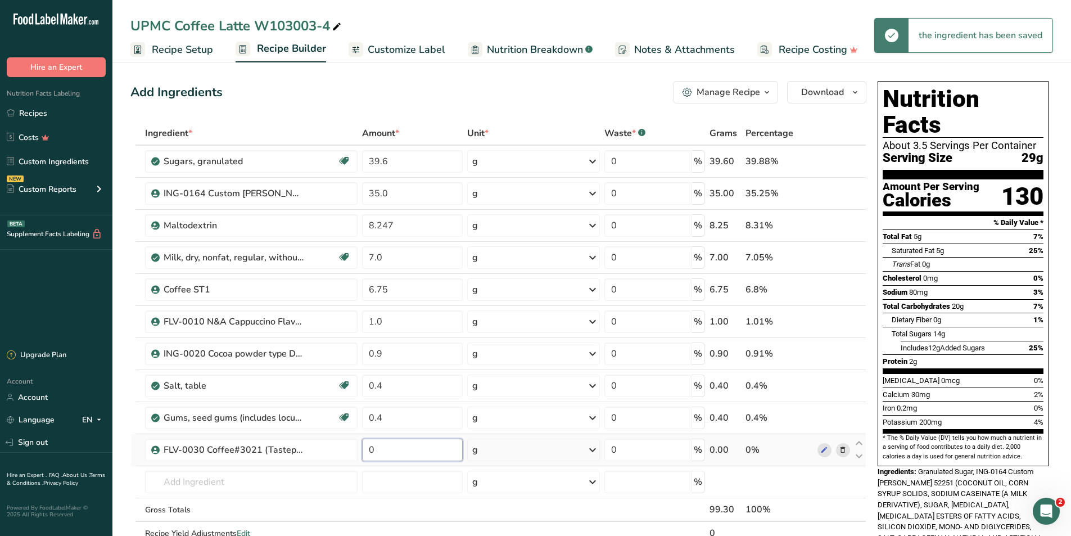
click at [394, 455] on input "0" at bounding box center [412, 450] width 100 height 22
type input "0.4"
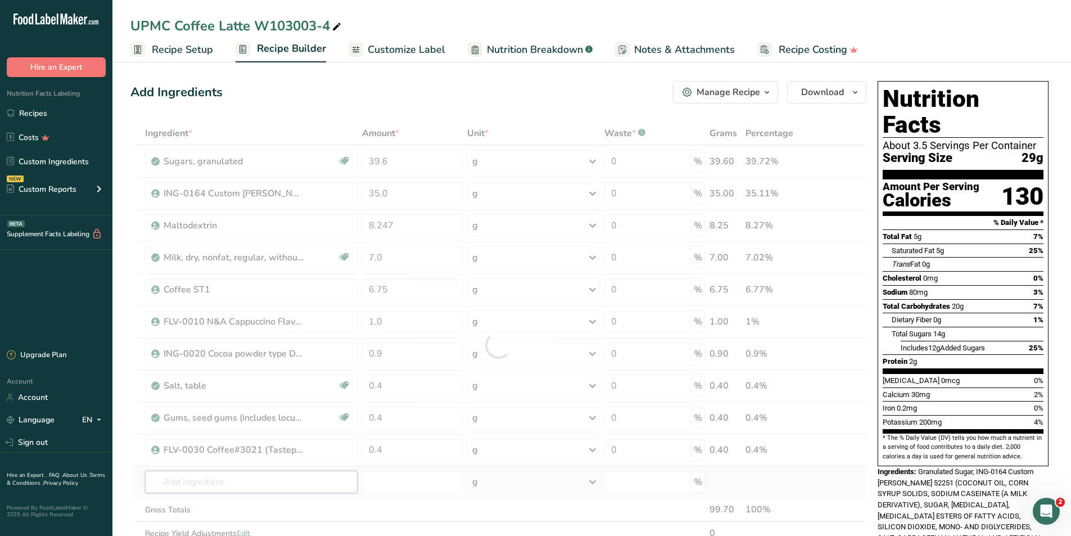
click at [273, 481] on div "Ingredient * Amount * Unit * Waste * .a-a{fill:#347362;}.b-a{fill:#fff;} Grams …" at bounding box center [498, 344] width 736 height 447
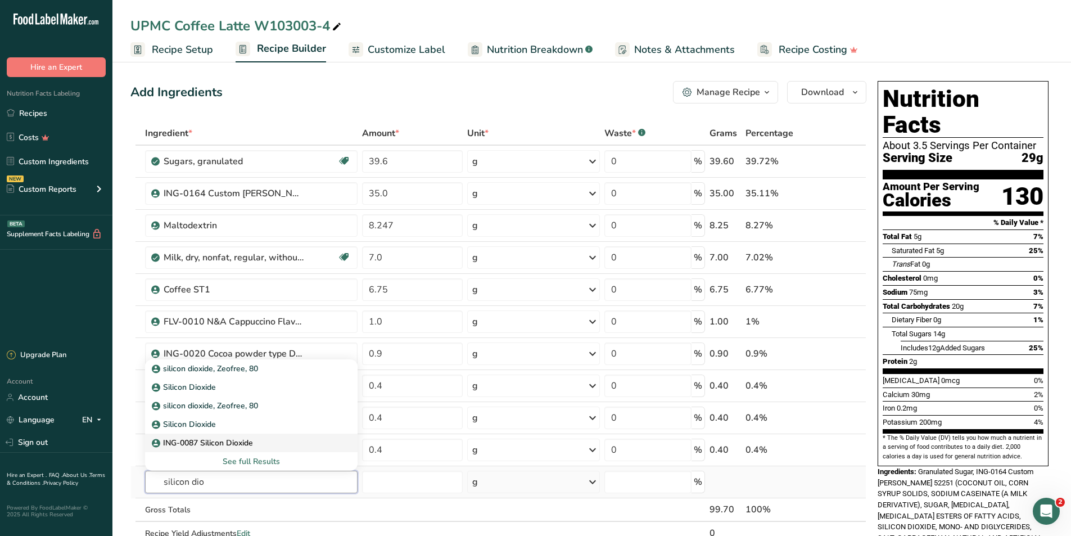
type input "silicon dio"
click at [252, 444] on p "ING-0087 Silicon Dioxide" at bounding box center [203, 443] width 99 height 12
type input "ING-0087 Silicon Dioxide"
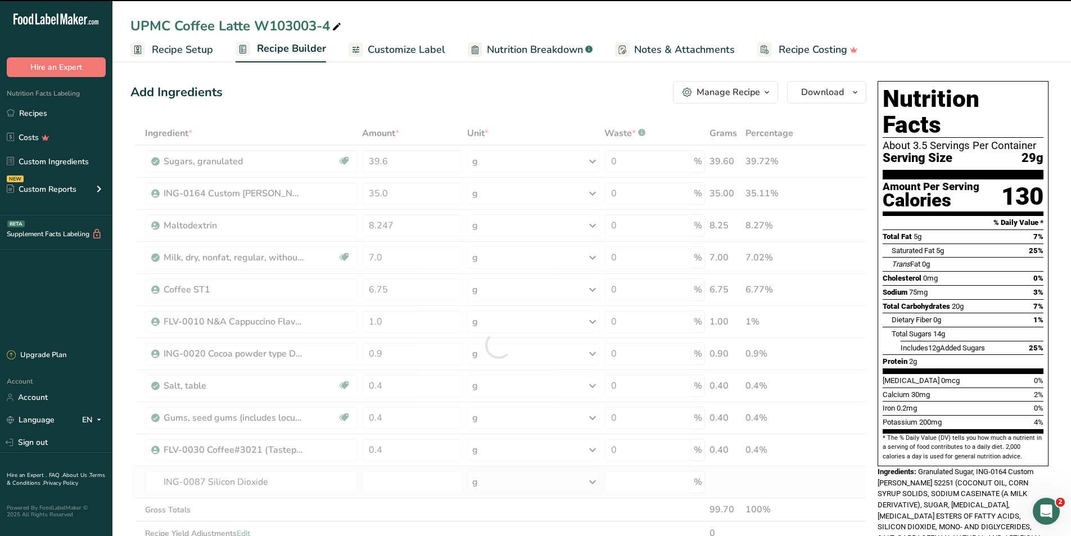
type input "0"
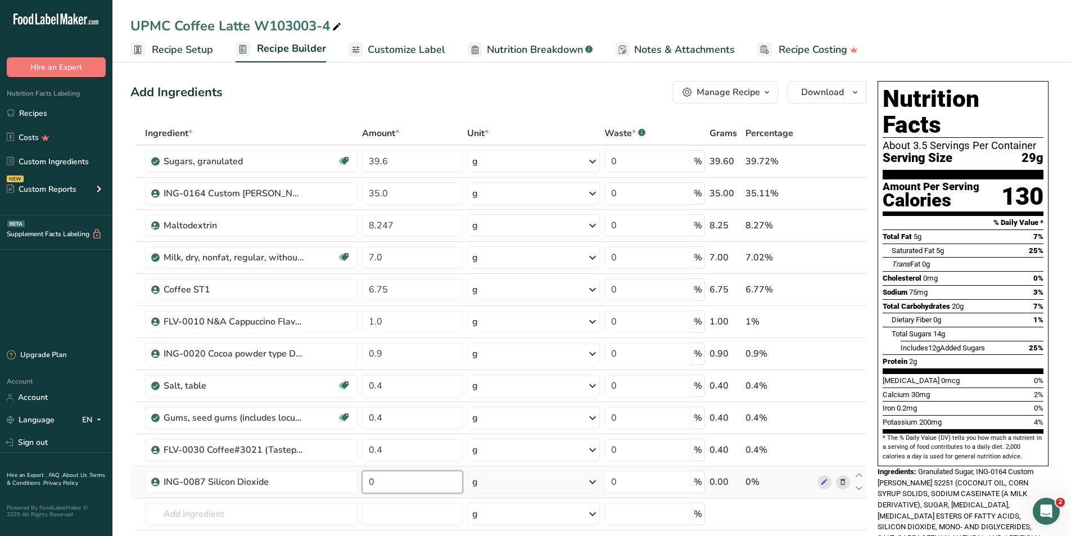
click at [385, 487] on input "0" at bounding box center [412, 482] width 100 height 22
type input "0.15"
click at [287, 511] on div "Ingredient * Amount * Unit * Waste * .a-a{fill:#347362;}.b-a{fill:#fff;} Grams …" at bounding box center [498, 360] width 736 height 479
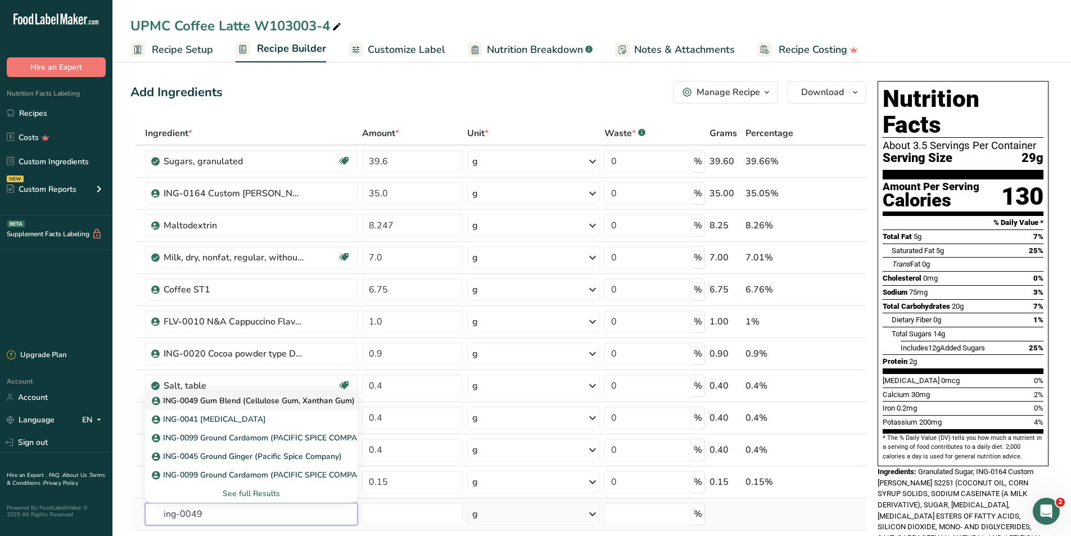
type input "ing-0049"
click at [271, 398] on p "ING-0049 Gum Blend (Cellulose Gum, Xanthan Gum)" at bounding box center [254, 401] width 201 height 12
type input "ING-0049 Gum Blend (Cellulose Gum, Xanthan Gum)"
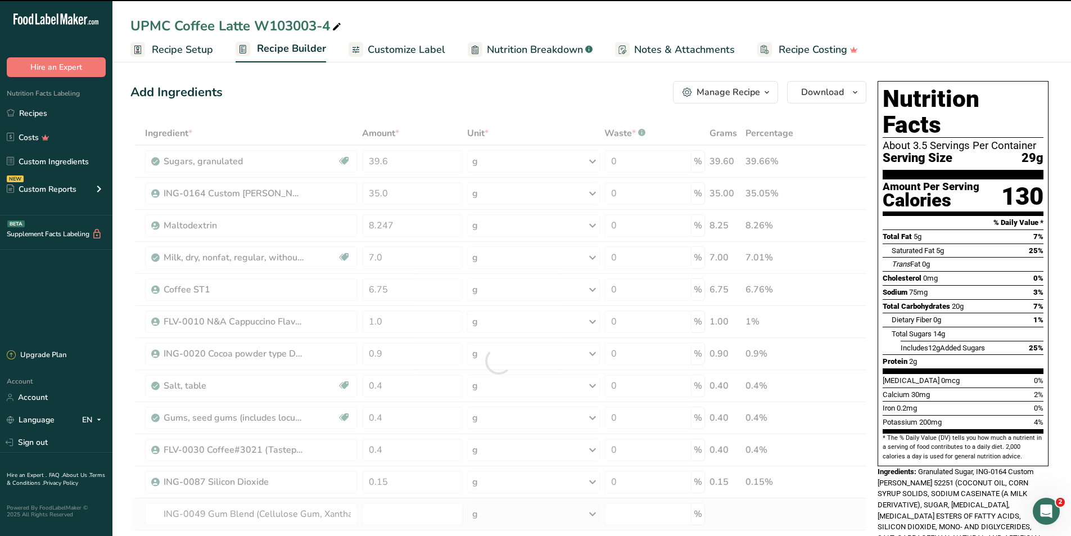
type input "0"
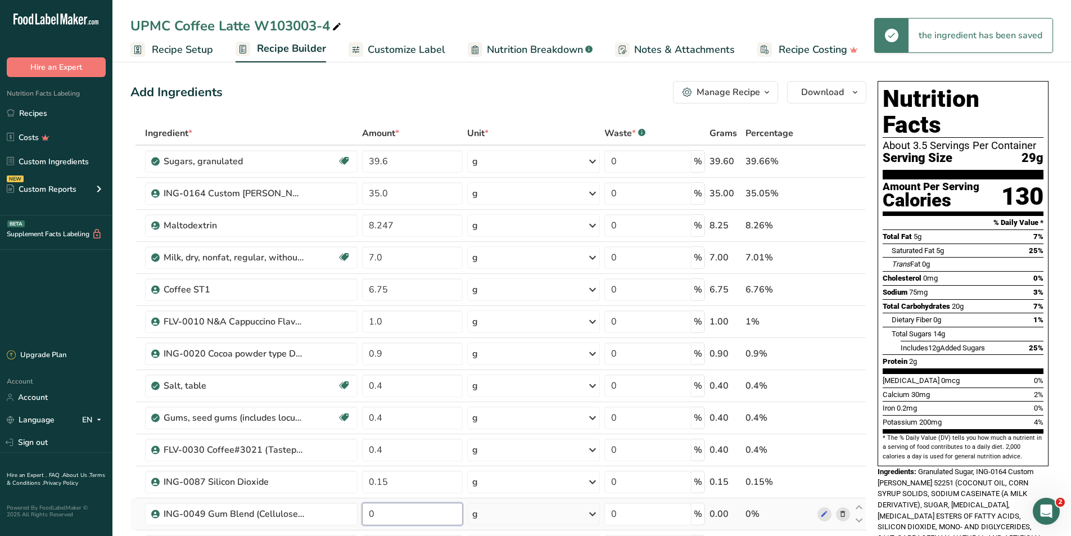
click at [387, 512] on input "0" at bounding box center [412, 514] width 100 height 22
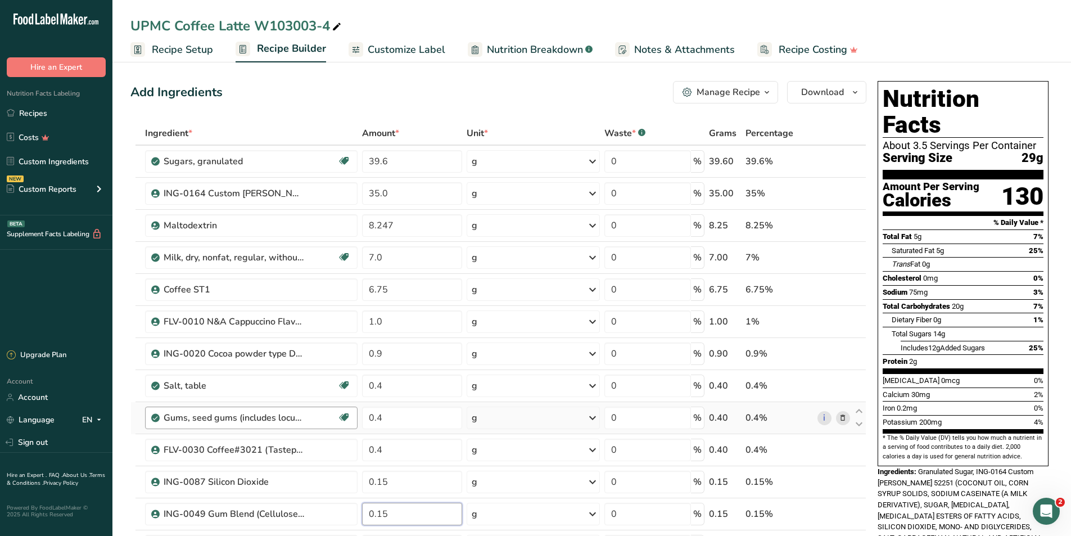
scroll to position [56, 0]
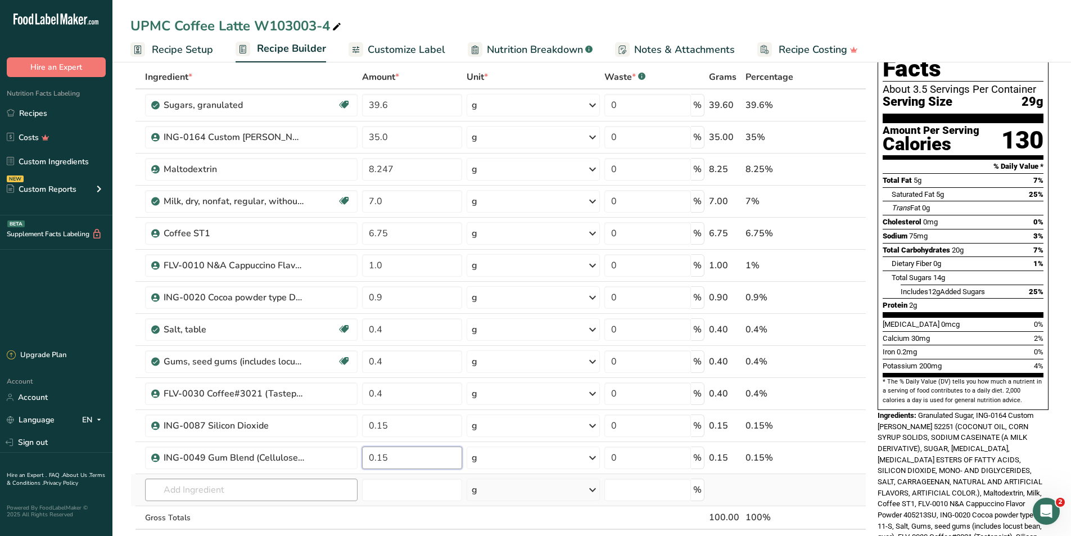
type input "0.15"
click at [248, 488] on div "Ingredient * Amount * Unit * Waste * .a-a{fill:#347362;}.b-a{fill:#fff;} Grams …" at bounding box center [498, 320] width 736 height 511
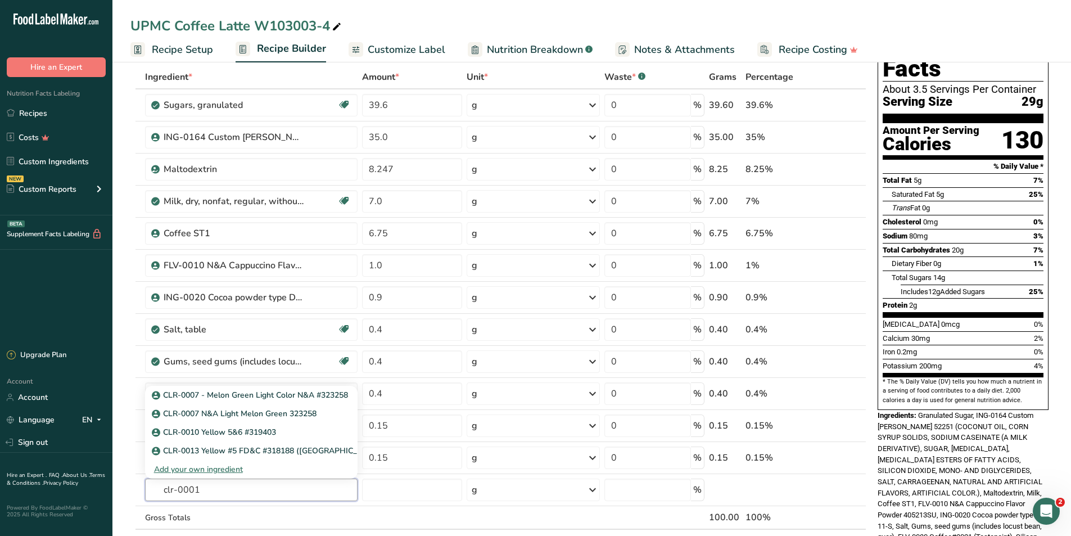
drag, startPoint x: 243, startPoint y: 493, endPoint x: 128, endPoint y: 493, distance: 115.3
click at [128, 493] on section "Add Ingredients Manage Recipe Delete Recipe Duplicate Recipe Scale Recipe Save …" at bounding box center [591, 497] width 959 height 990
type input "annatto"
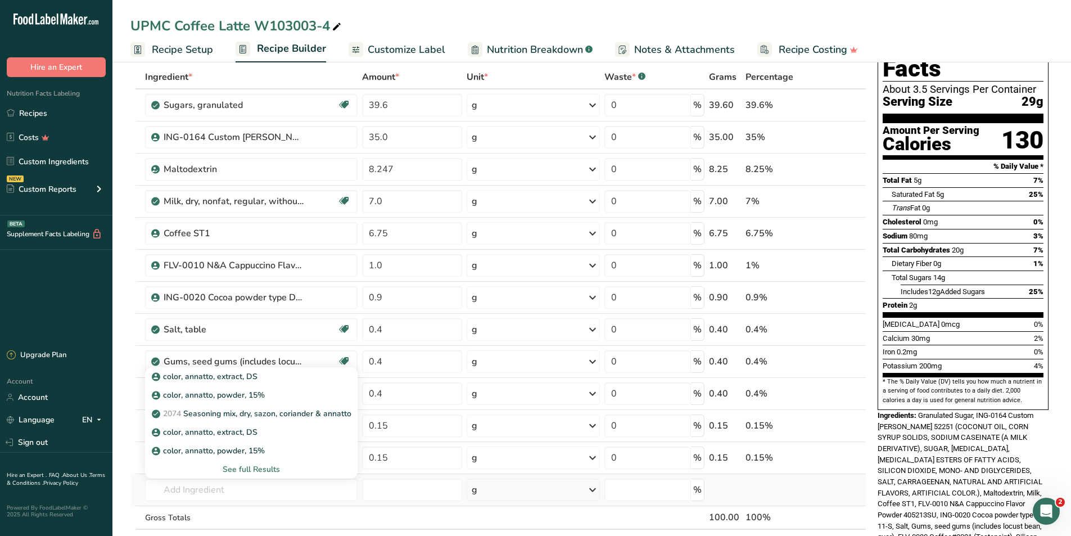
click at [245, 472] on div "See full Results" at bounding box center [251, 469] width 195 height 12
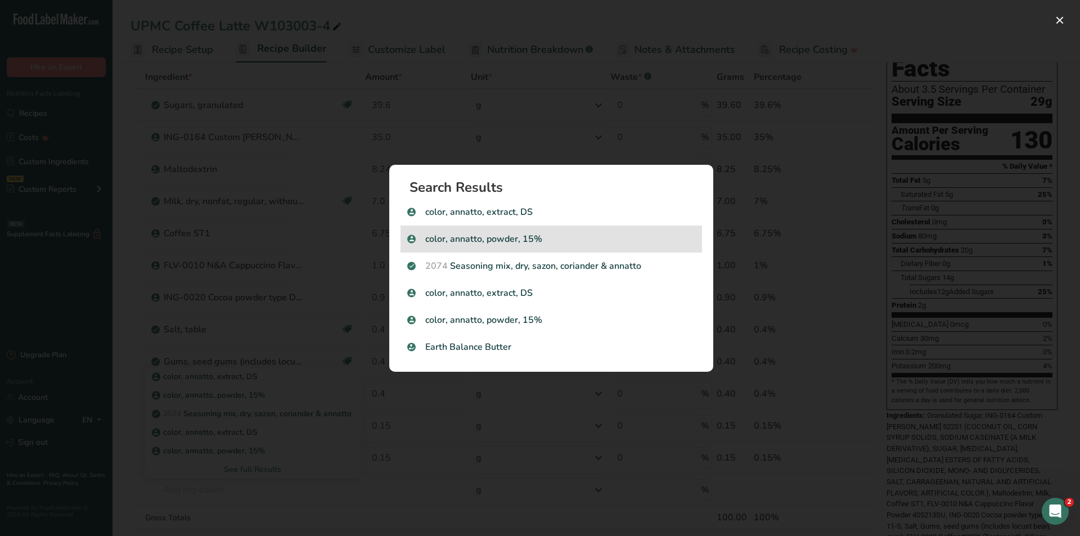
click at [471, 237] on p "color, annatto, powder, 15%" at bounding box center [551, 238] width 288 height 13
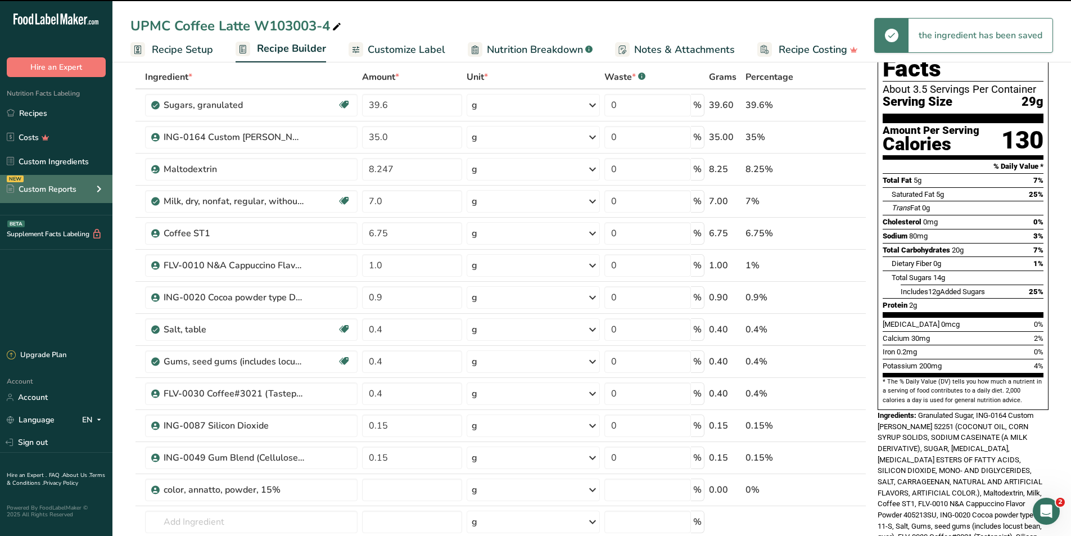
type input "0"
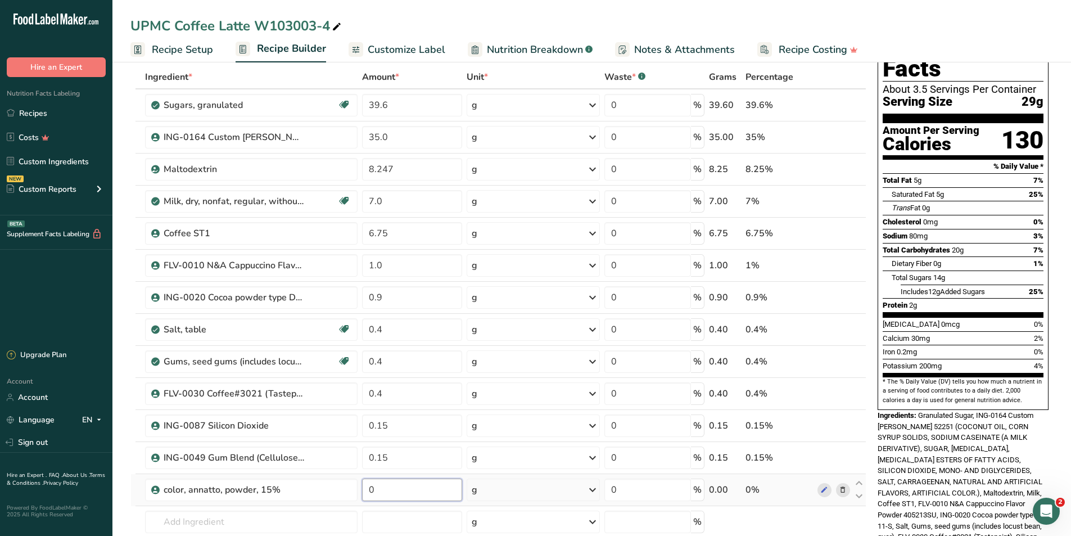
click at [391, 490] on input "0" at bounding box center [412, 490] width 100 height 22
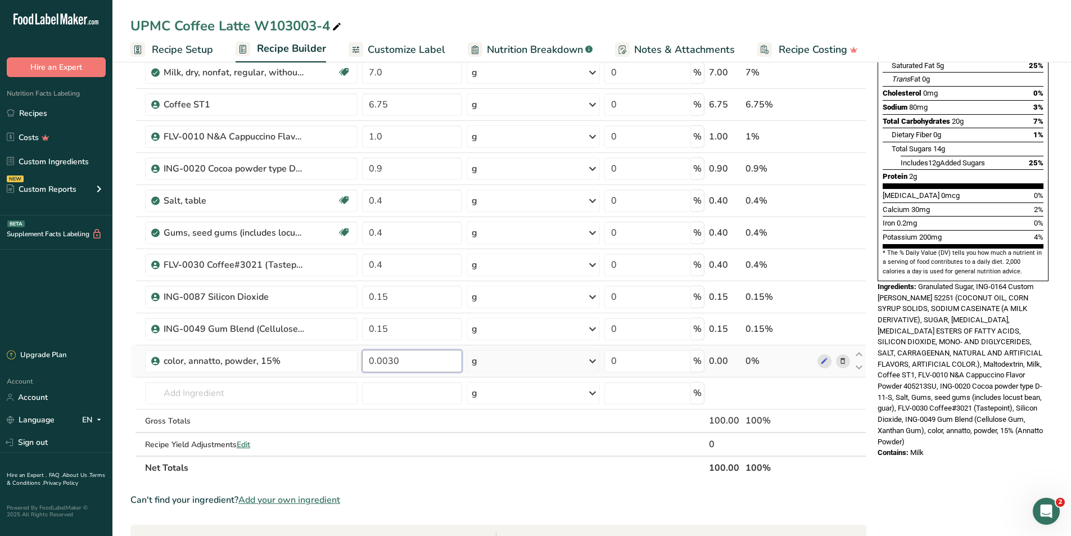
scroll to position [225, 0]
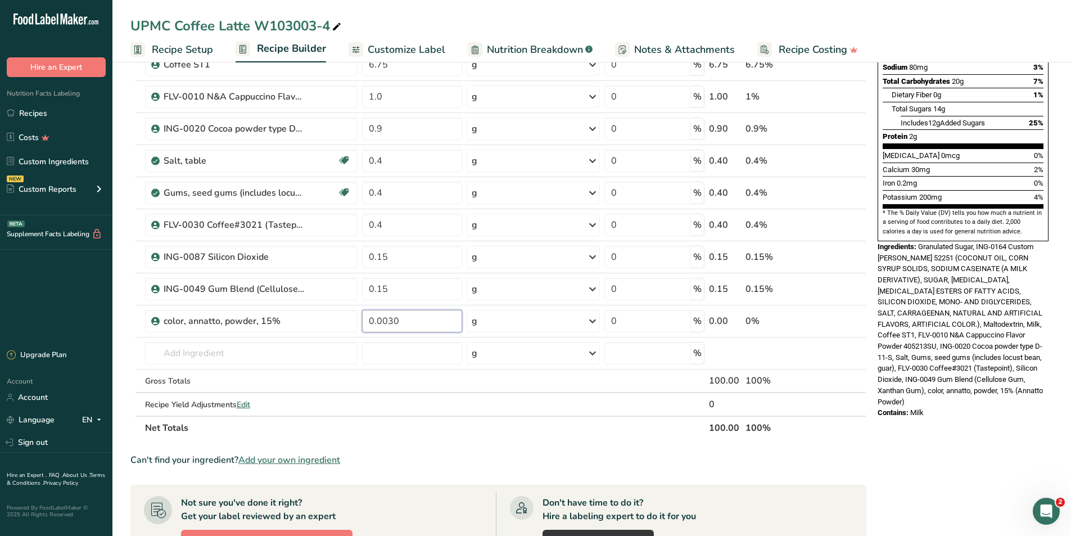
type input "0.0030"
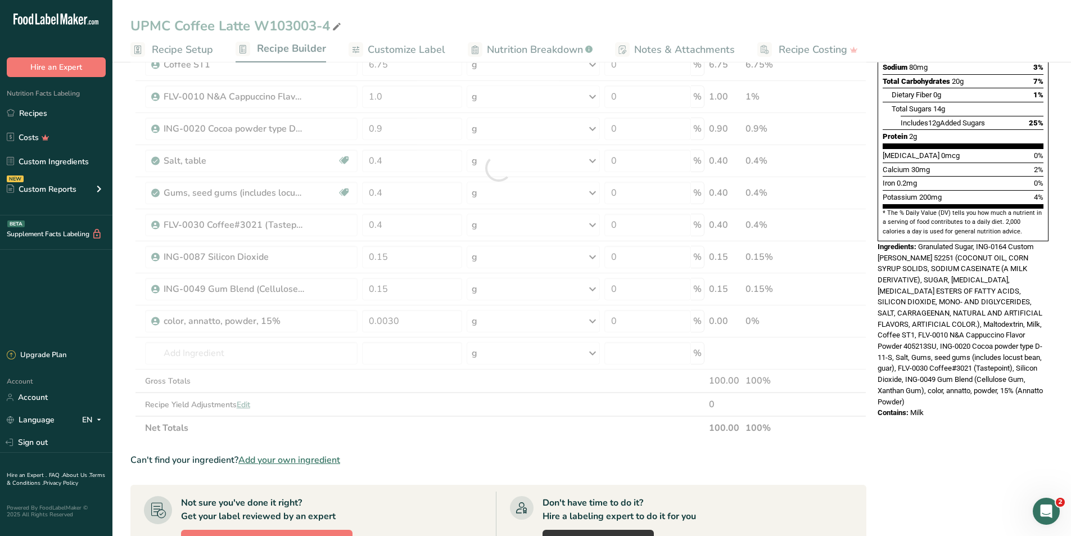
click at [935, 446] on div "Nutrition Facts About 3.5 Servings Per Container Serving Size 29g Amount Per Se…" at bounding box center [963, 345] width 180 height 986
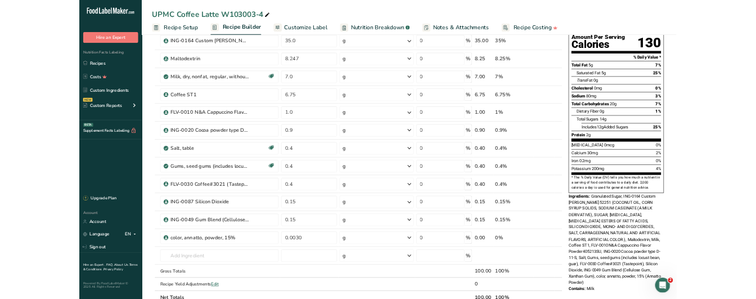
scroll to position [0, 0]
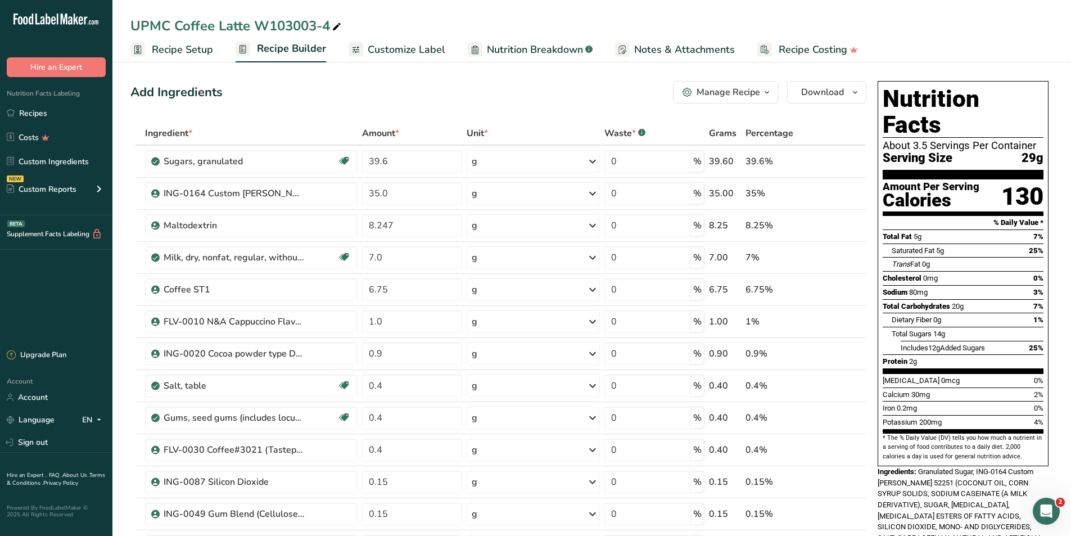
click at [165, 47] on span "Recipe Setup" at bounding box center [182, 49] width 61 height 15
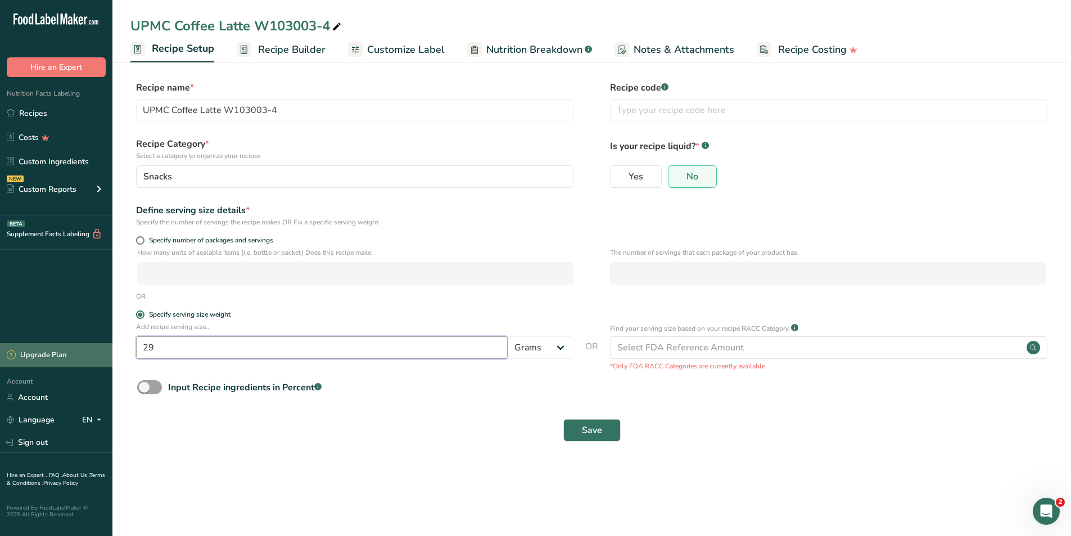
drag, startPoint x: 178, startPoint y: 348, endPoint x: 102, endPoint y: 348, distance: 75.3
click at [102, 348] on div ".a-20{fill:#fff;} Hire an Expert Nutrition Facts Labeling Recipes Costs Custom …" at bounding box center [535, 268] width 1071 height 536
type input "40"
click at [585, 431] on span "Save" at bounding box center [592, 429] width 20 height 13
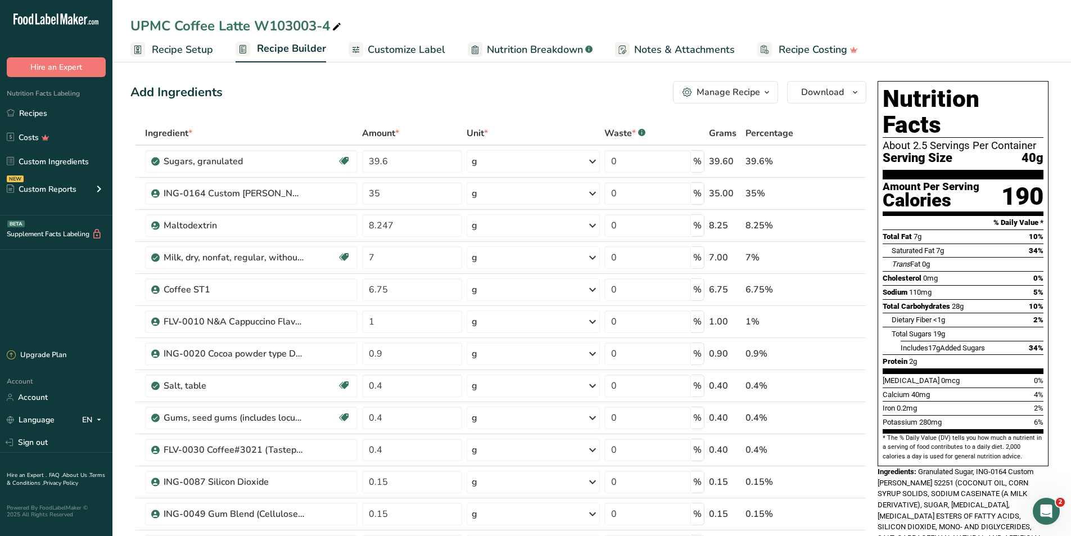
click at [412, 52] on span "Customize Label" at bounding box center [407, 49] width 78 height 15
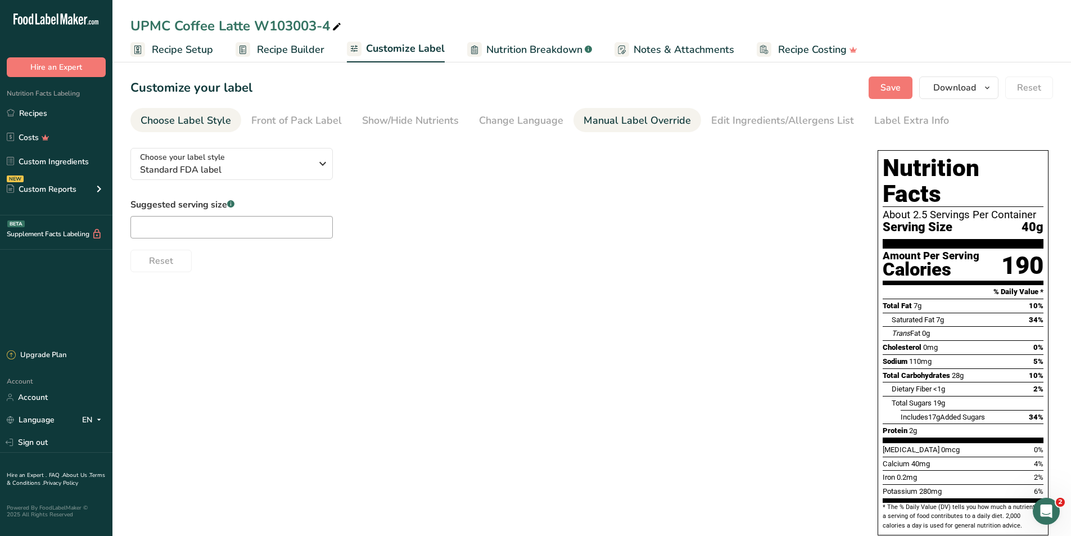
click at [617, 115] on div "Manual Label Override" at bounding box center [637, 120] width 107 height 15
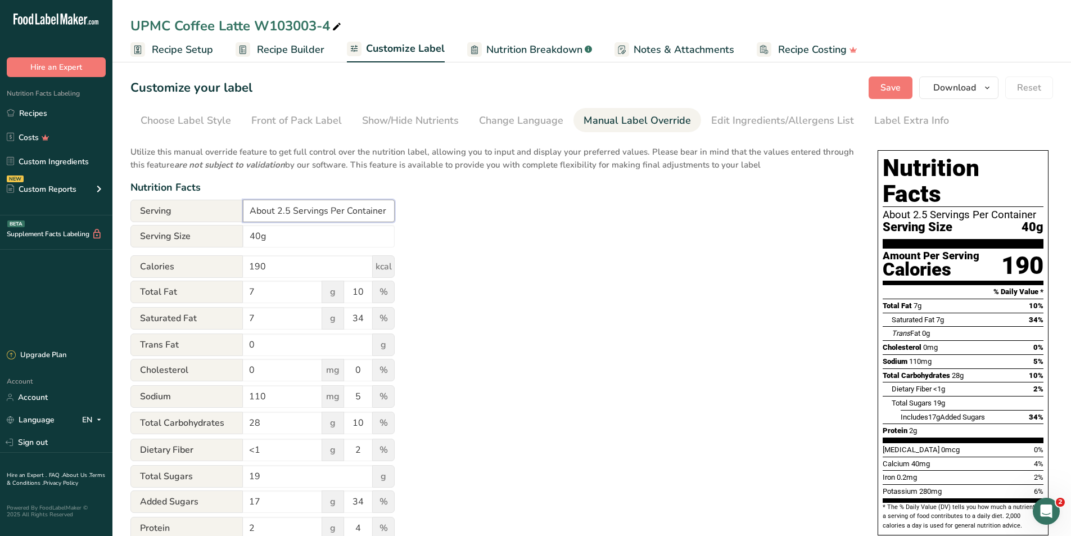
drag, startPoint x: 291, startPoint y: 211, endPoint x: 270, endPoint y: 202, distance: 22.7
click at [278, 209] on input "About 2.5 Servings Per Container" at bounding box center [319, 211] width 152 height 22
type input "About 34 Servings Per Container"
click at [247, 231] on input "40g" at bounding box center [319, 236] width 152 height 22
type input "1/4 Cup (40g)"
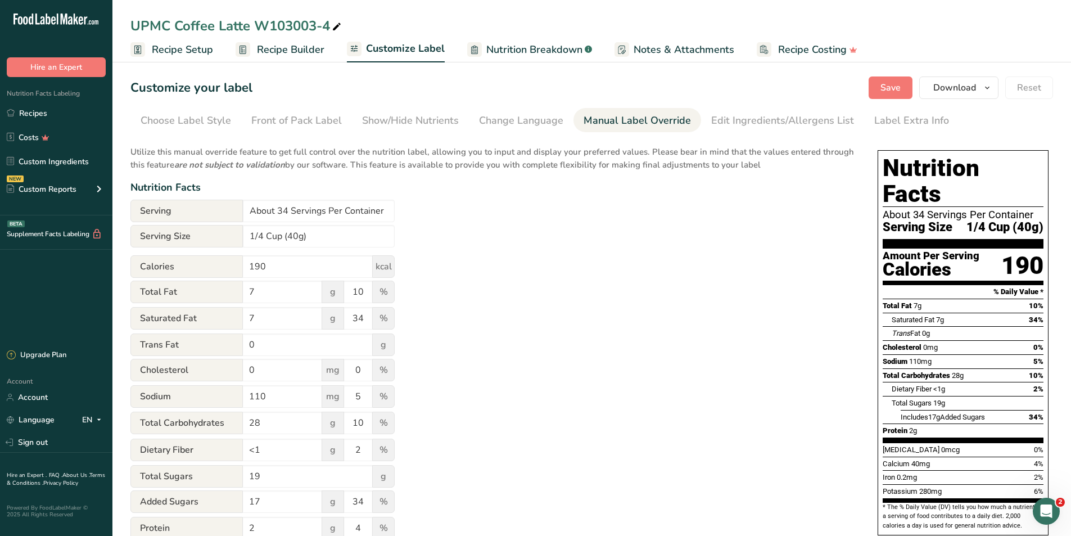
click at [571, 313] on div "Utilize this manual override feature to get full control over the nutrition lab…" at bounding box center [492, 408] width 725 height 538
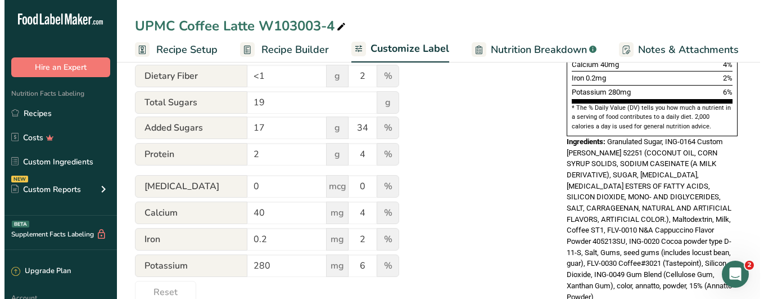
scroll to position [425, 0]
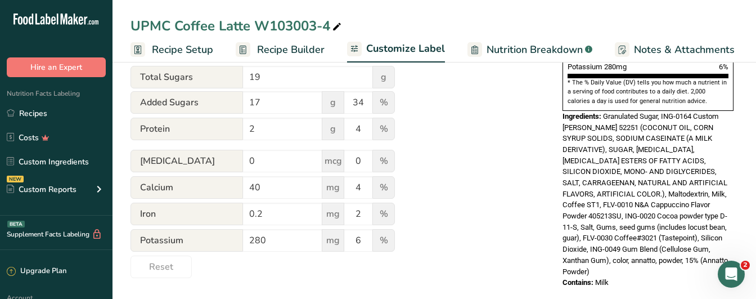
click at [176, 44] on span "Recipe Setup" at bounding box center [182, 49] width 61 height 15
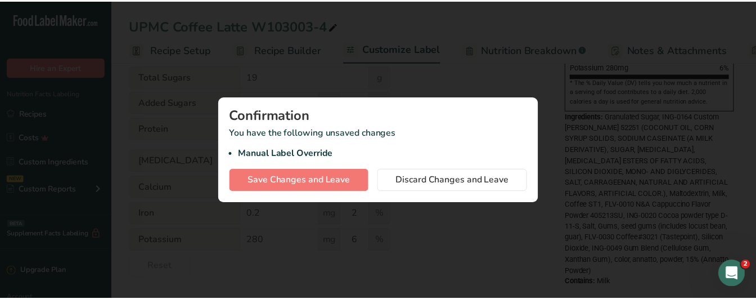
scroll to position [0, 4]
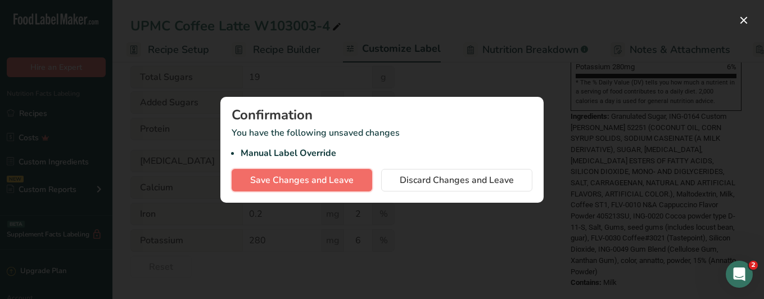
click at [295, 187] on button "Save Changes and Leave" at bounding box center [302, 180] width 141 height 22
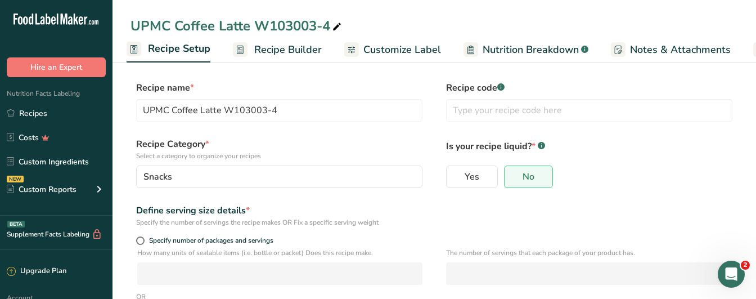
click at [284, 52] on span "Recipe Builder" at bounding box center [287, 49] width 67 height 15
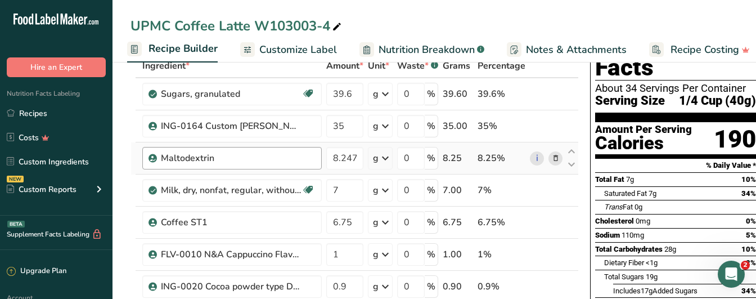
scroll to position [56, 0]
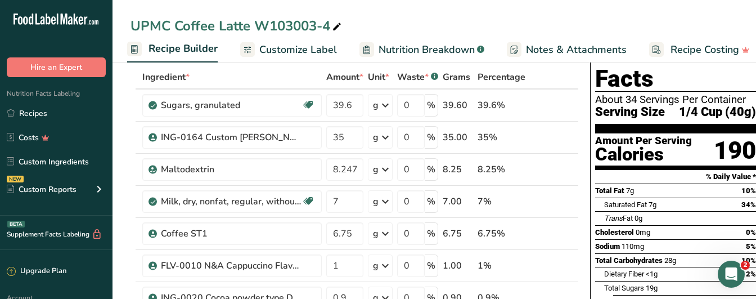
click at [424, 47] on span "Nutrition Breakdown" at bounding box center [426, 49] width 96 height 15
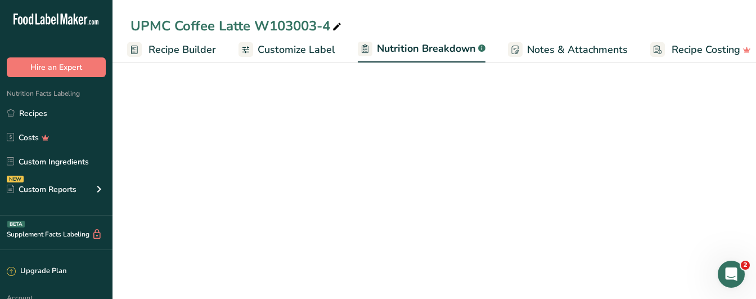
scroll to position [0, 121]
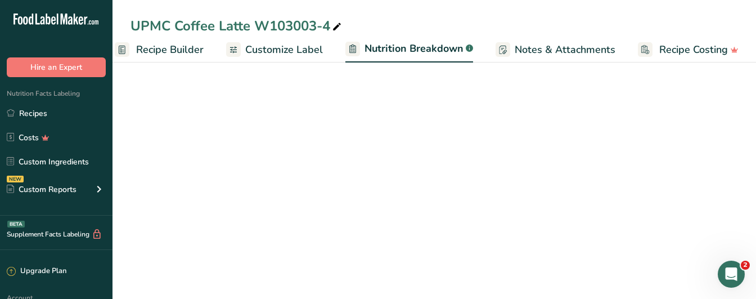
select select "Calories"
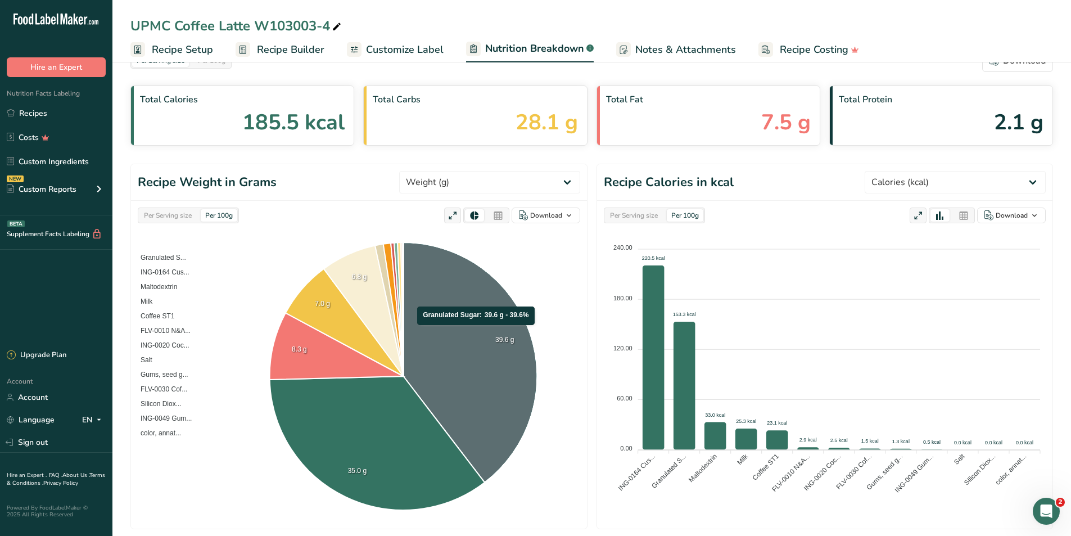
scroll to position [0, 0]
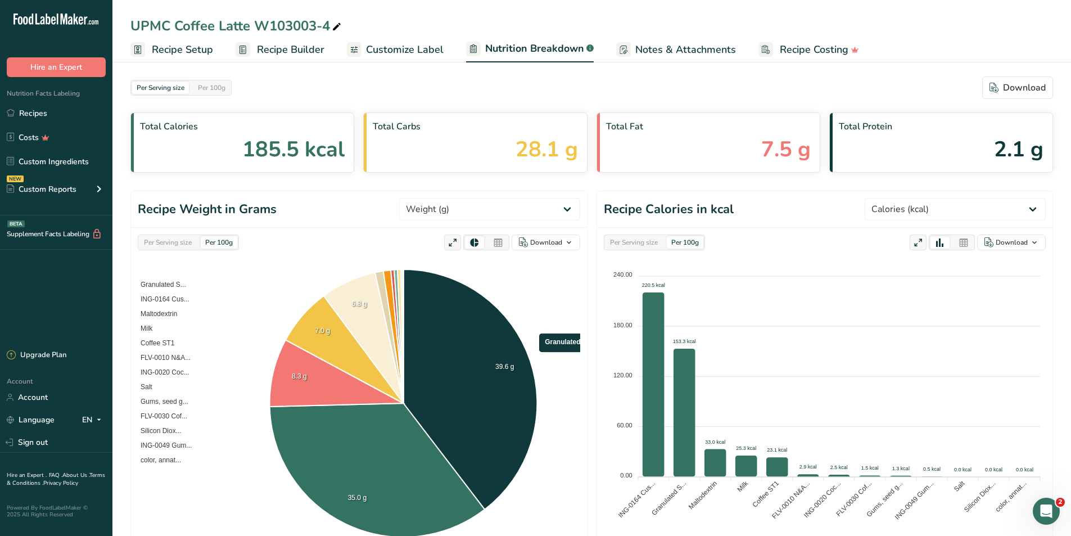
click at [403, 55] on span "Customize Label" at bounding box center [405, 49] width 78 height 15
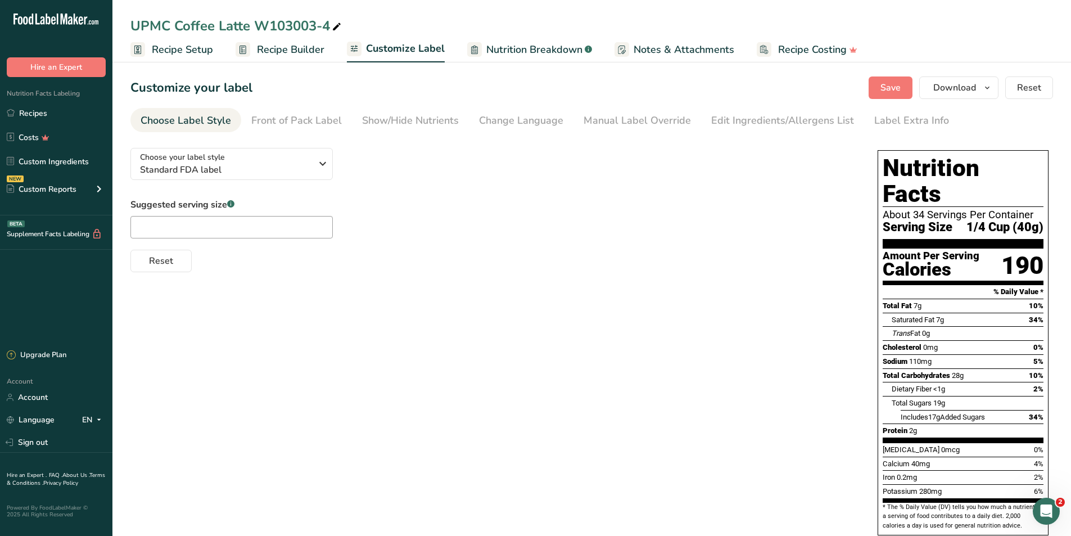
click at [291, 48] on span "Recipe Builder" at bounding box center [290, 49] width 67 height 15
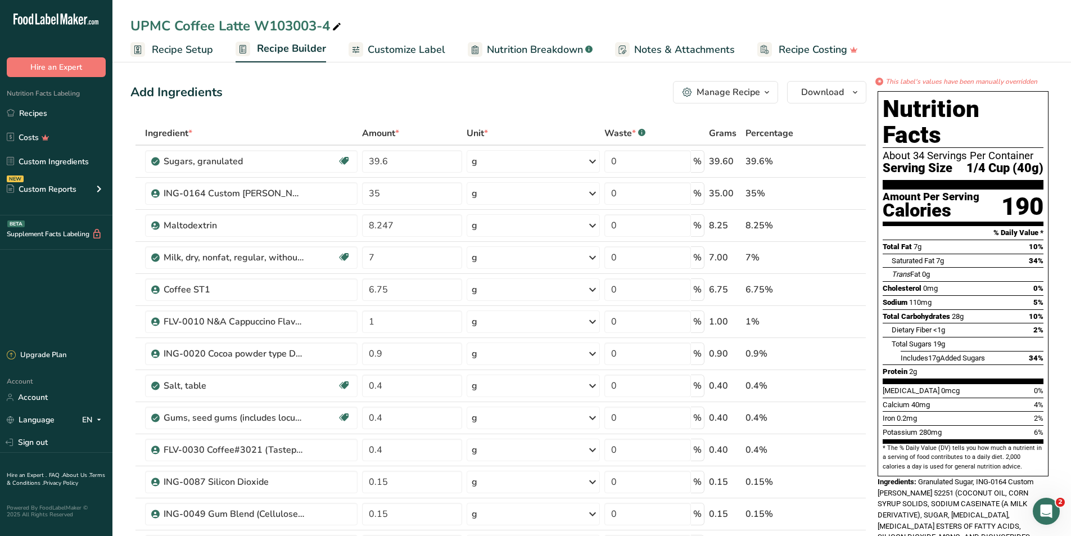
click at [390, 52] on span "Customize Label" at bounding box center [407, 49] width 78 height 15
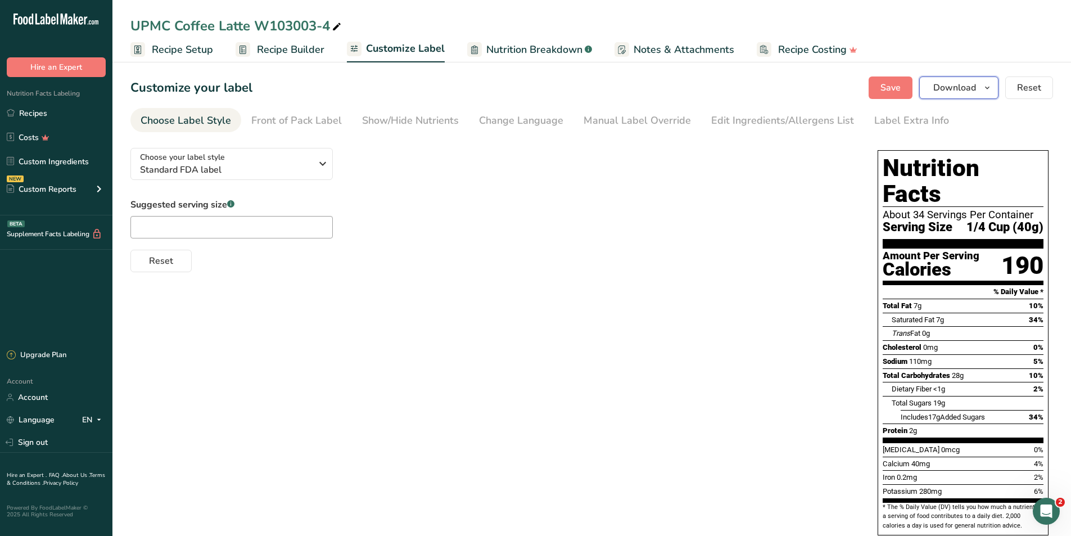
click at [947, 82] on span "Download" at bounding box center [954, 87] width 43 height 13
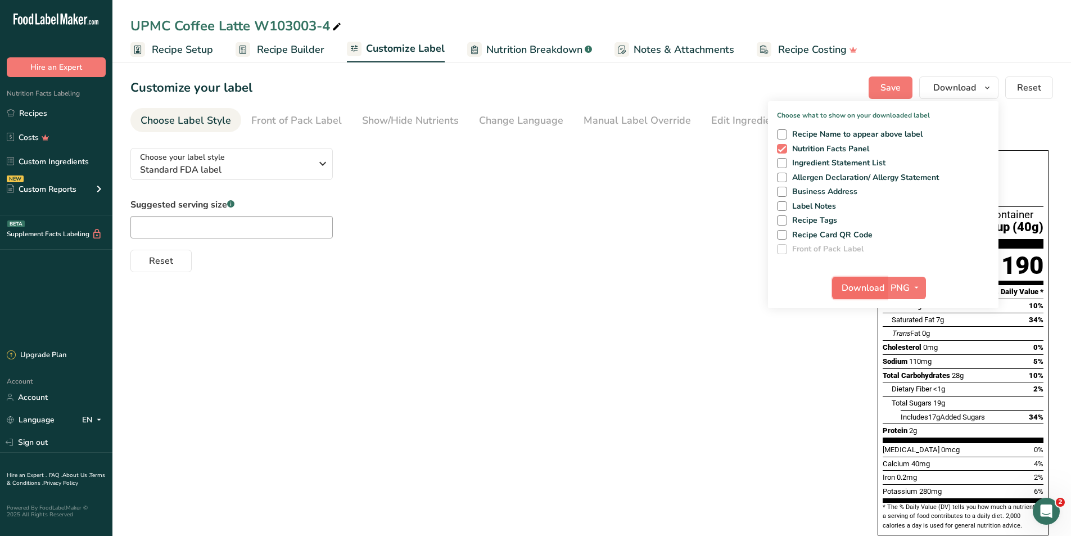
click at [860, 287] on span "Download" at bounding box center [863, 287] width 43 height 13
